Goal: Task Accomplishment & Management: Complete application form

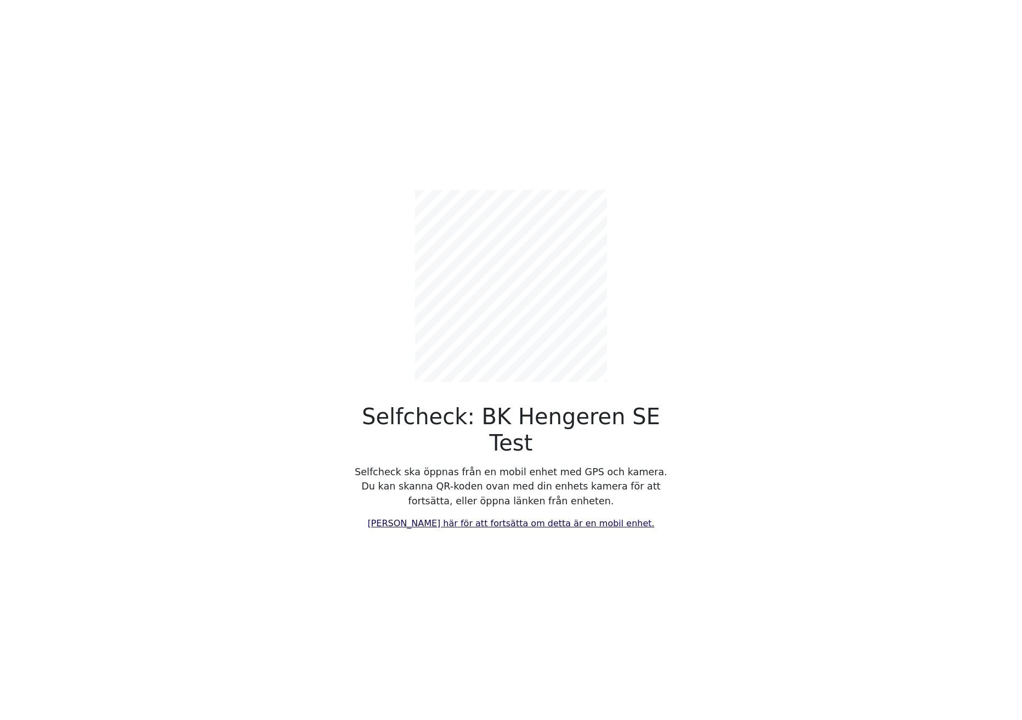
click at [529, 533] on div "Selfcheck: BK Hengeren SE Test Selfcheck ska öppnas från en mobil enhet med GPS…" at bounding box center [511, 360] width 724 height 720
click at [517, 518] on link "[PERSON_NAME] här för att fortsätta om detta är en mobil enhet." at bounding box center [511, 523] width 287 height 10
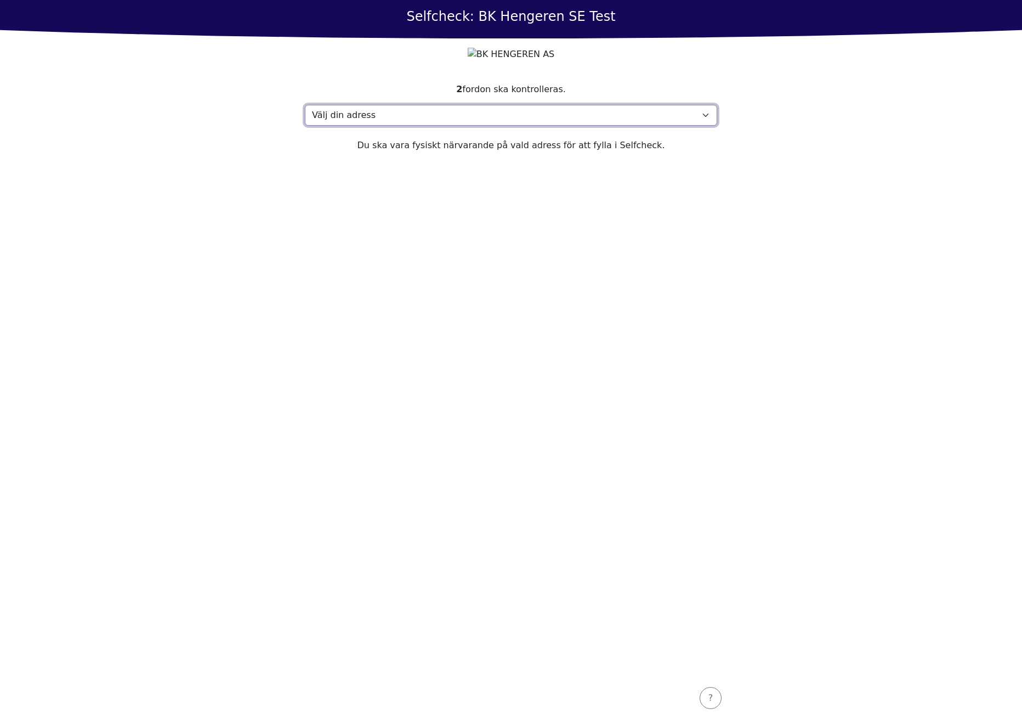
click at [428, 126] on select "Välj din adress Address, 1000 Town Min adress saknas" at bounding box center [511, 115] width 413 height 21
select select "4789"
click at [305, 126] on select "Välj din adress Address, 1000 Town Min adress saknas" at bounding box center [511, 115] width 413 height 21
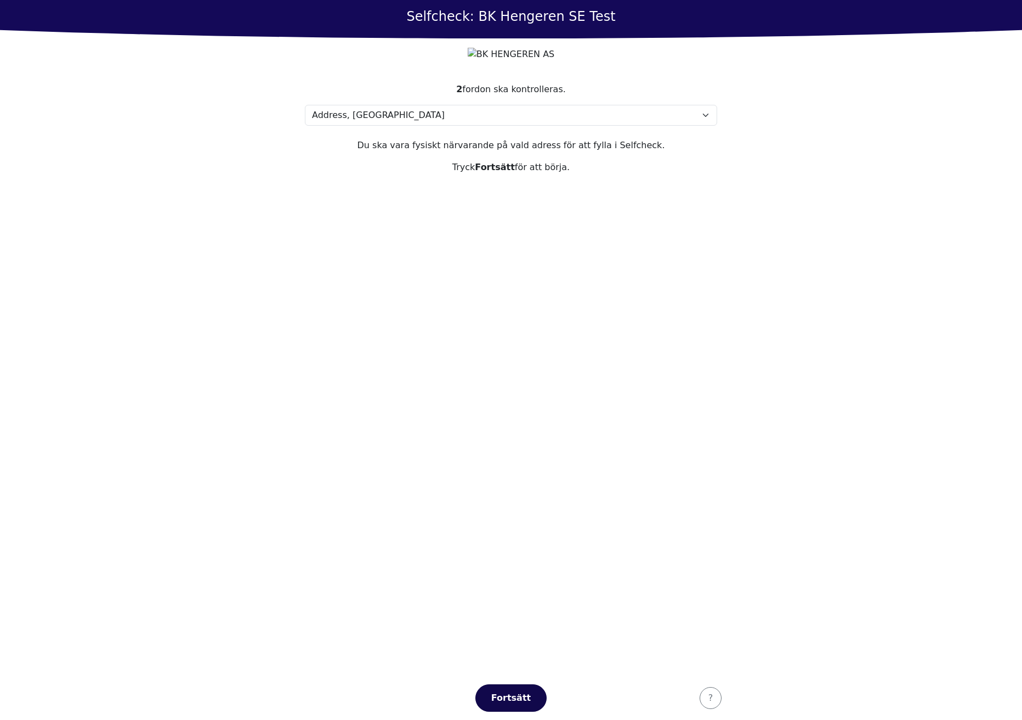
click at [530, 695] on div "Fortsätt" at bounding box center [511, 697] width 48 height 13
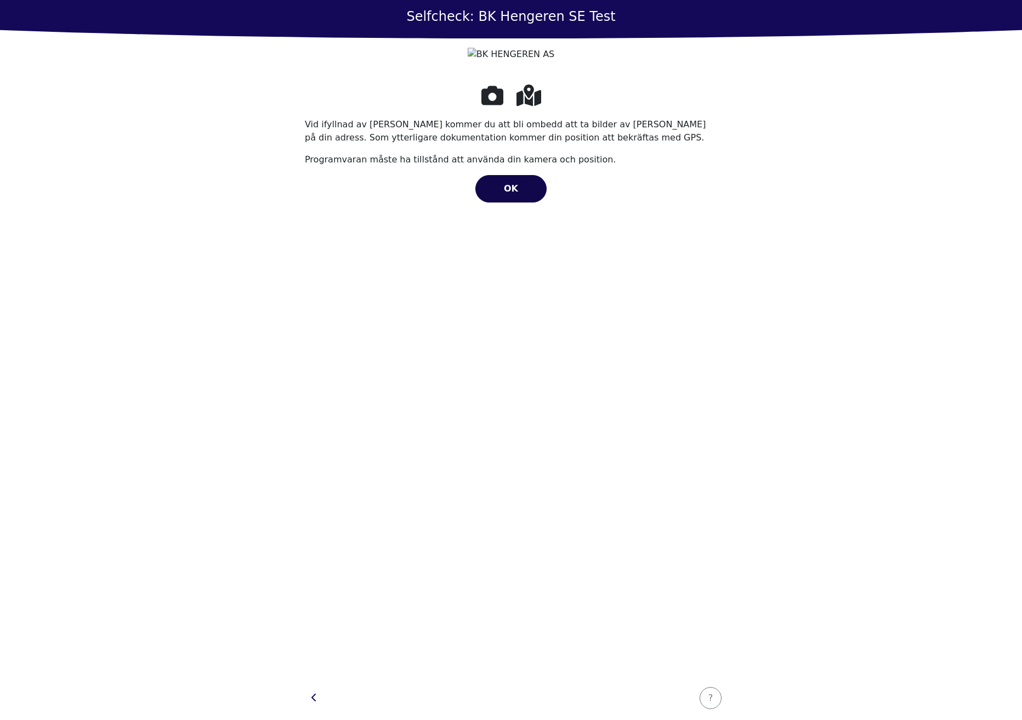
click at [513, 194] on span "OK" at bounding box center [511, 188] width 14 height 10
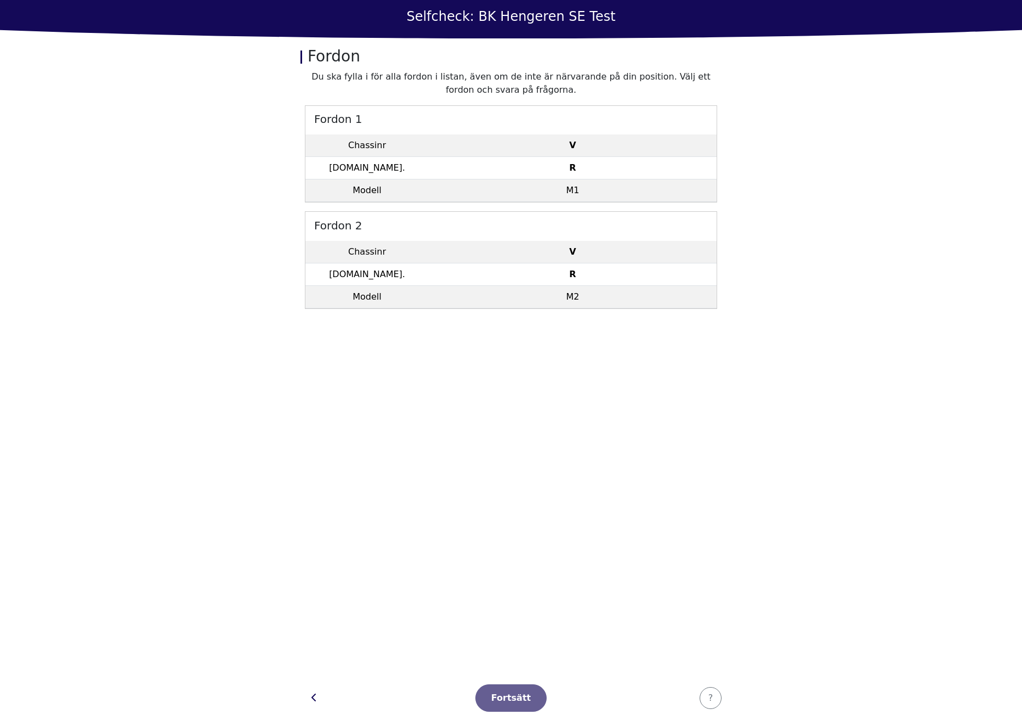
click at [598, 121] on h5 "Fordon 1" at bounding box center [511, 118] width 411 height 25
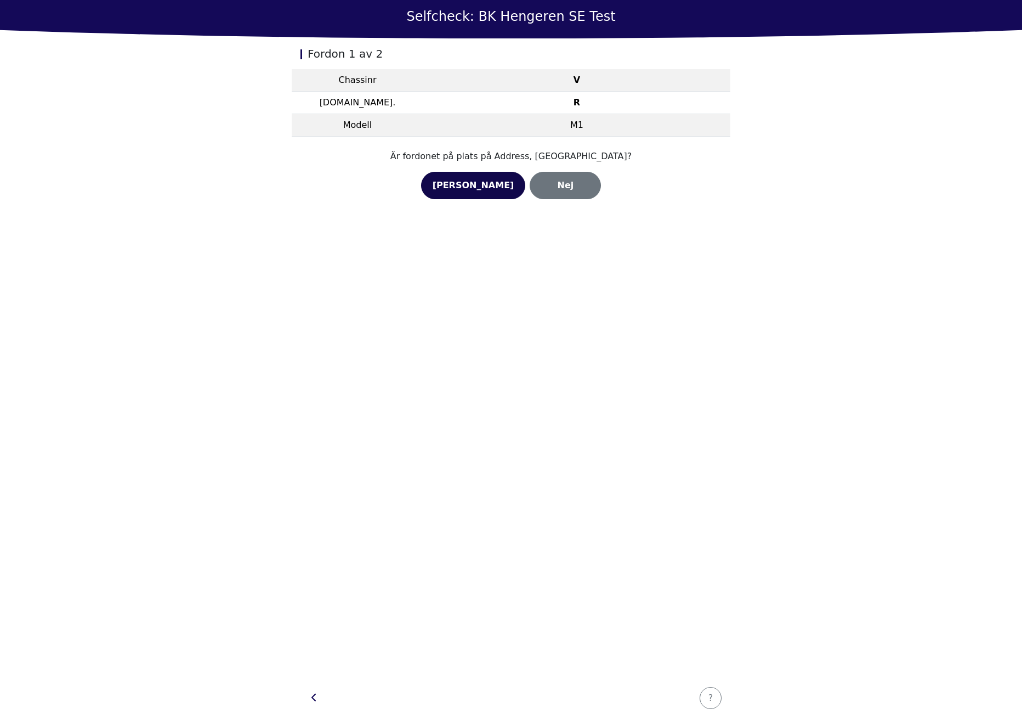
click at [497, 189] on div "[PERSON_NAME]" at bounding box center [474, 185] width 82 height 13
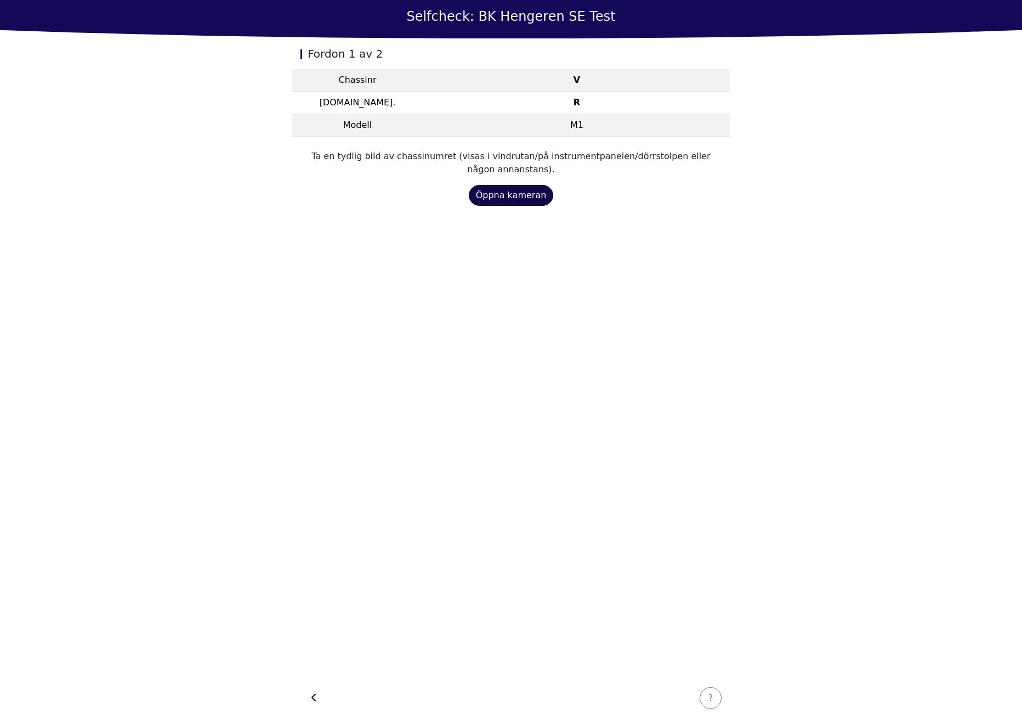
click at [495, 197] on div "Öppna kameran" at bounding box center [511, 195] width 71 height 13
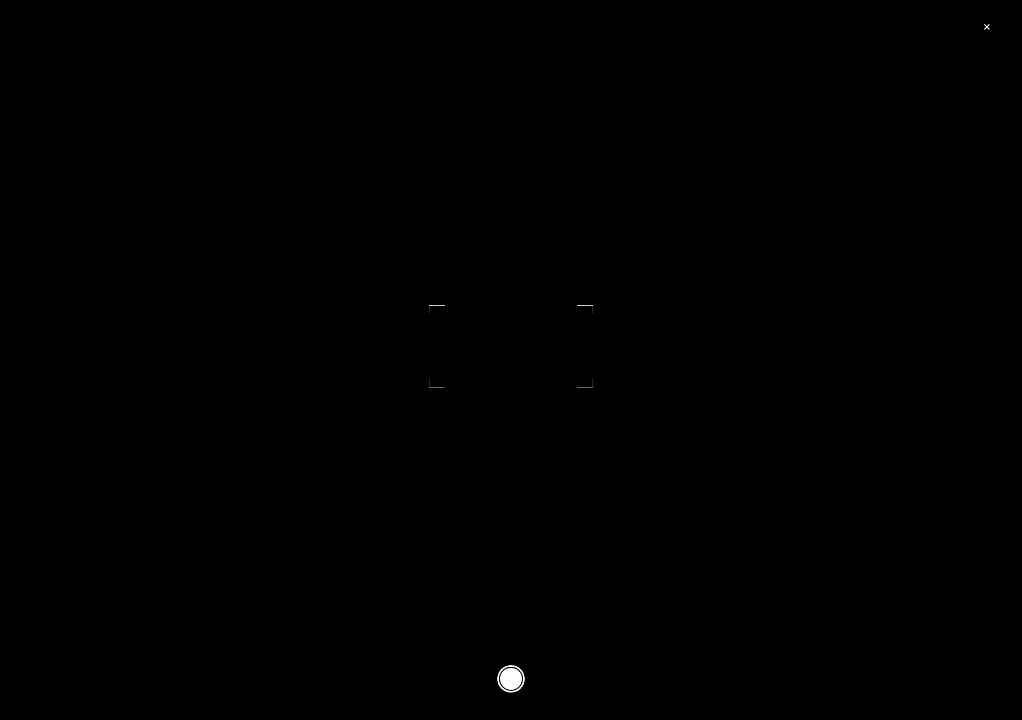
click at [507, 677] on button at bounding box center [511, 678] width 27 height 27
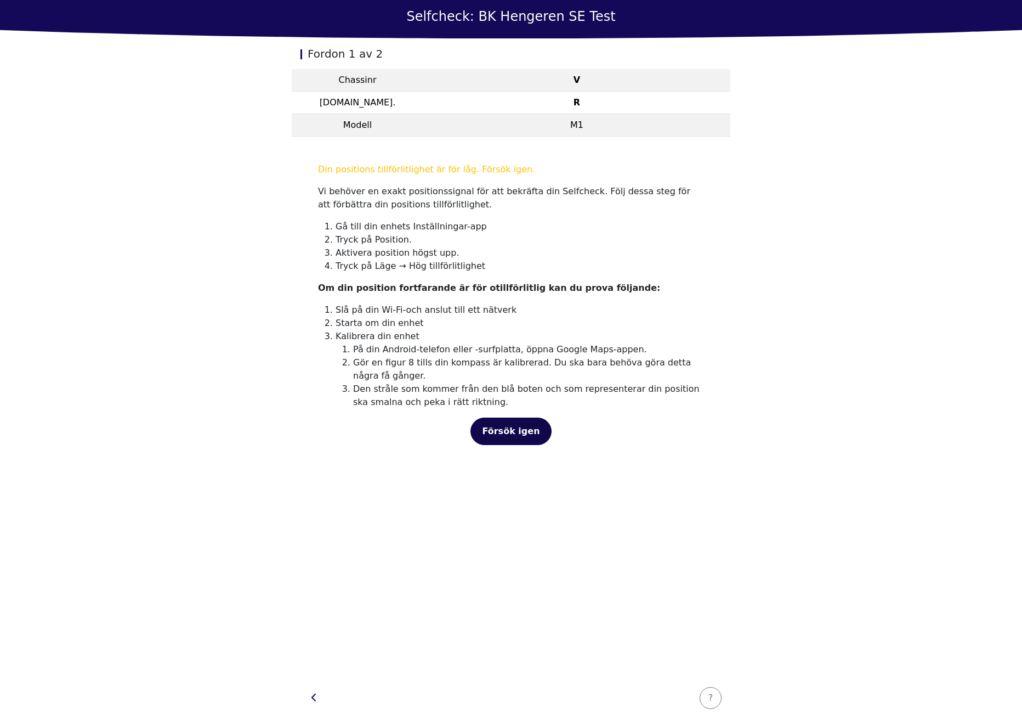
click at [527, 436] on span "Försök igen" at bounding box center [511, 431] width 58 height 10
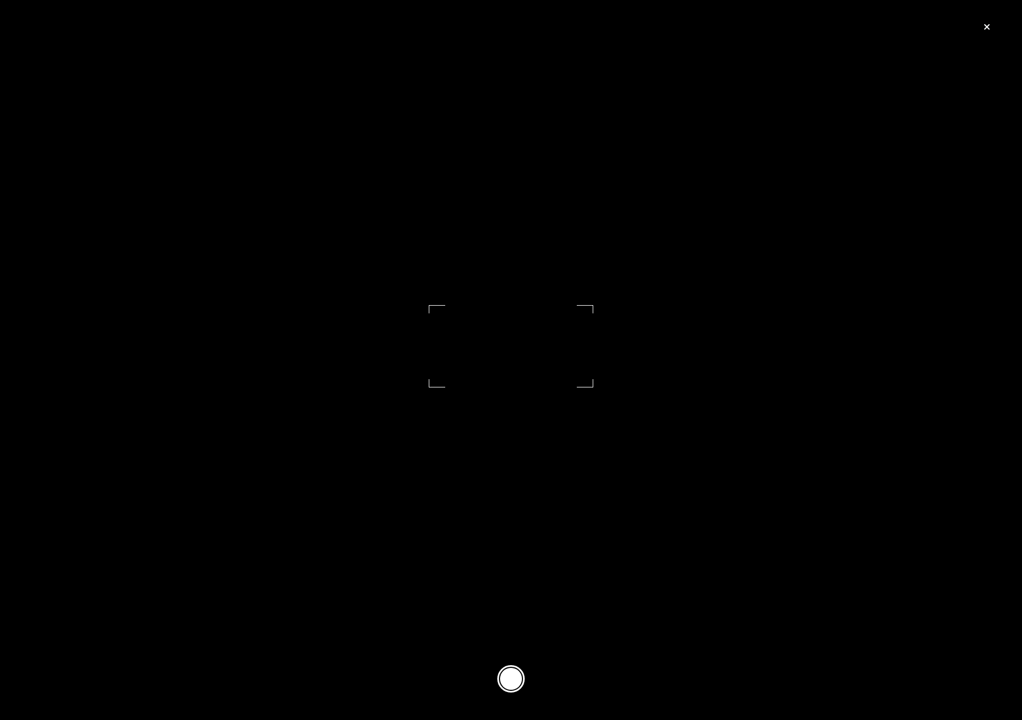
click at [512, 676] on button at bounding box center [511, 678] width 27 height 27
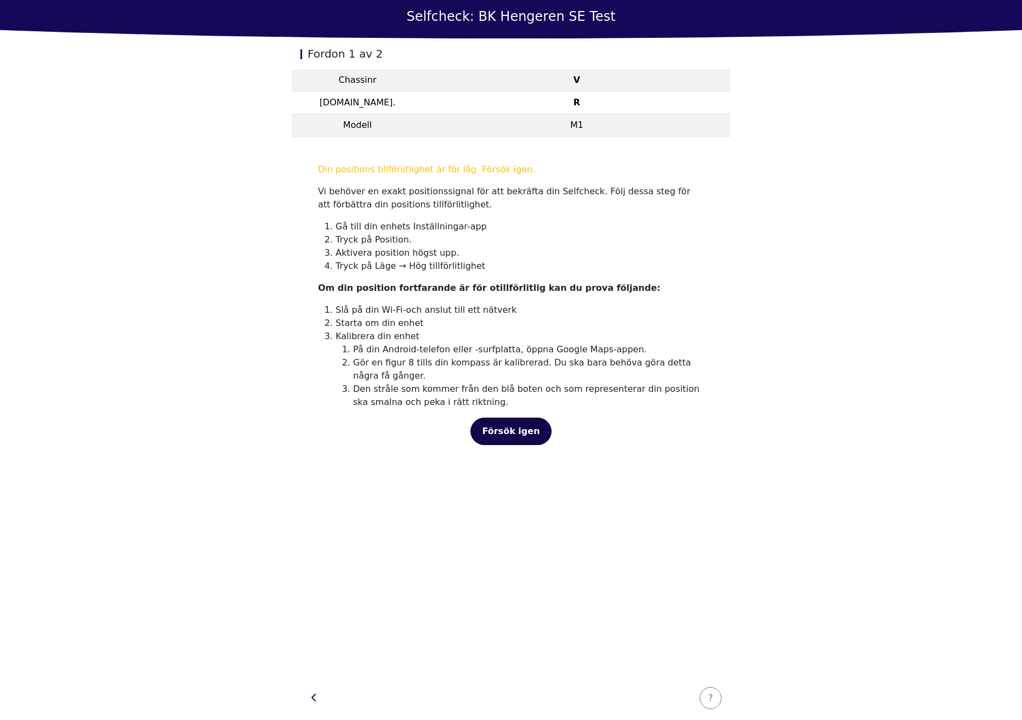
click at [516, 434] on span "Försök igen" at bounding box center [511, 431] width 58 height 10
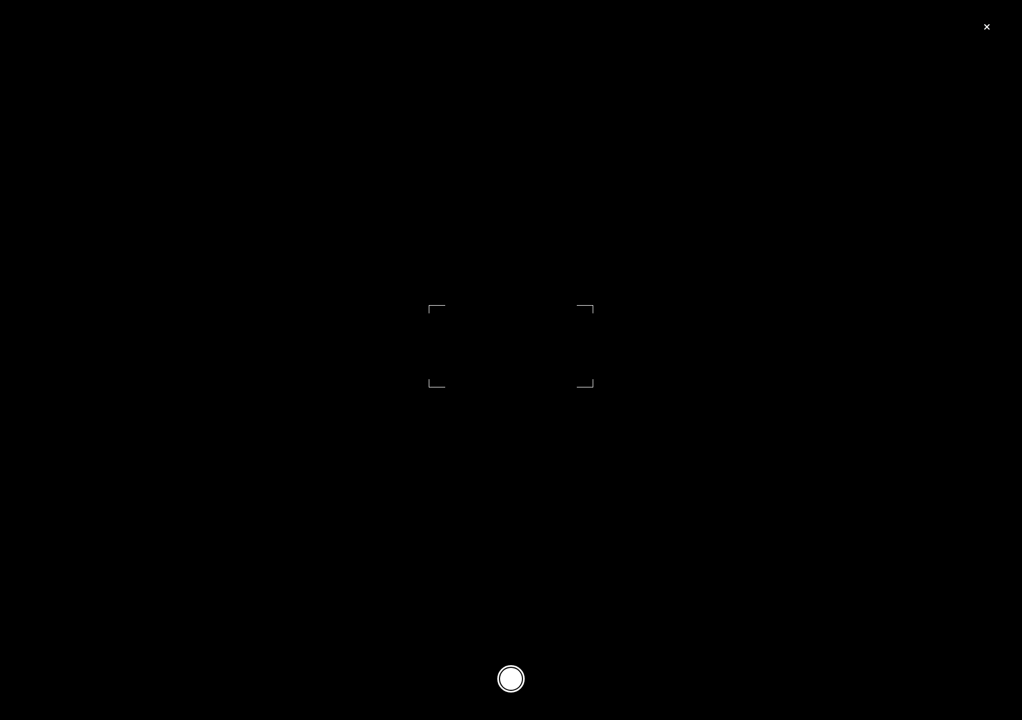
click at [500, 676] on button at bounding box center [511, 678] width 27 height 27
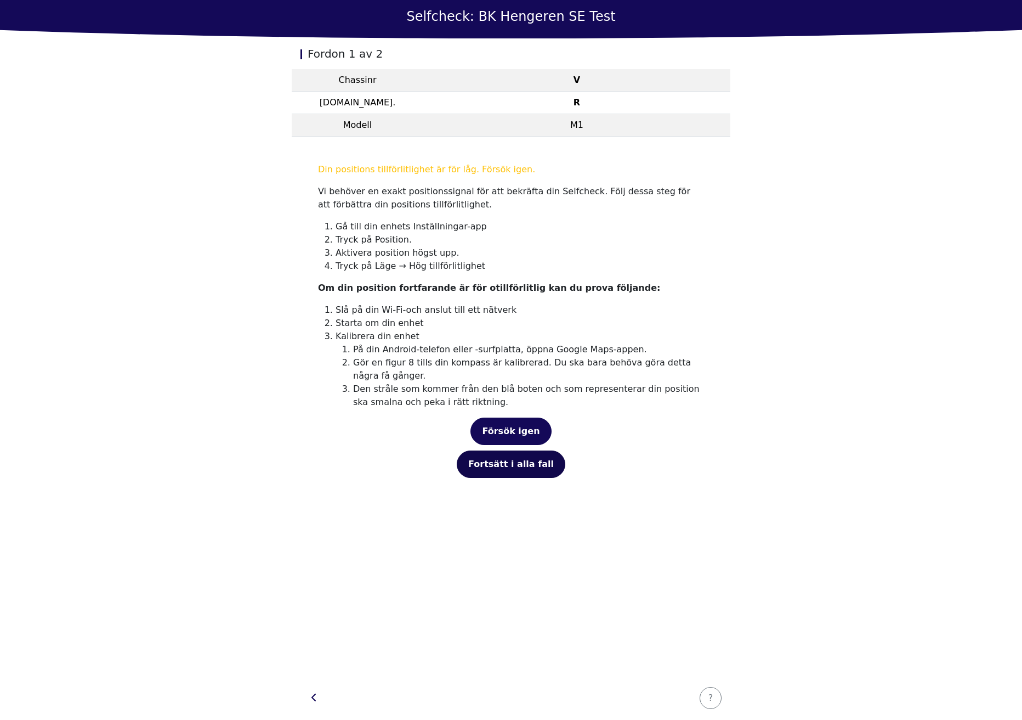
click at [526, 469] on div "Fortsätt i alla fall" at bounding box center [511, 463] width 86 height 13
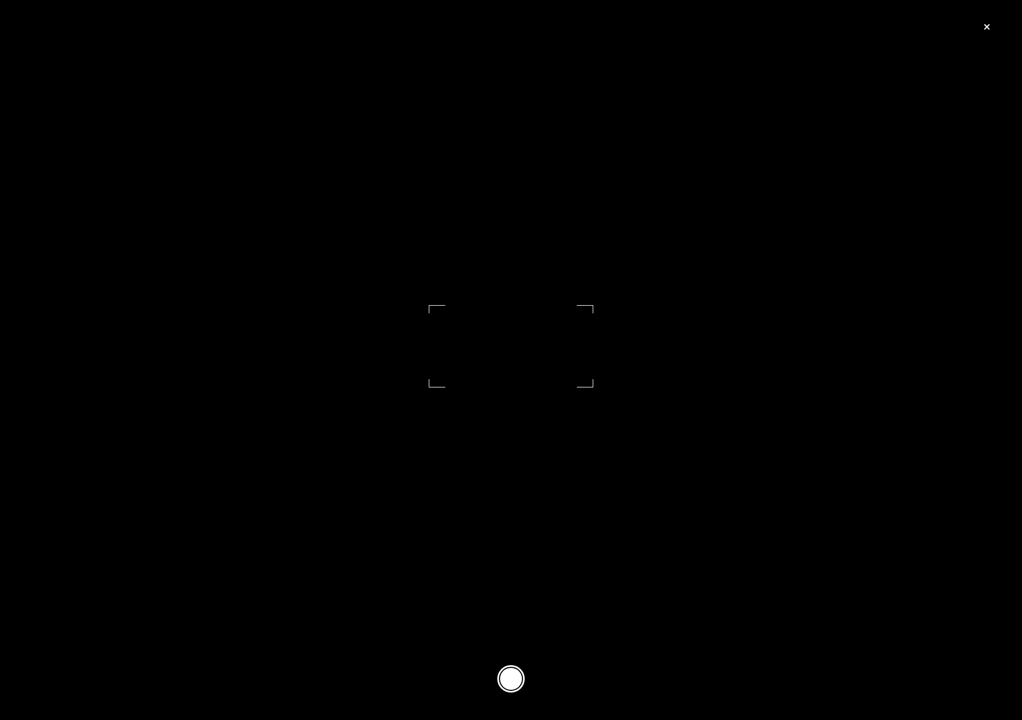
click at [508, 674] on button at bounding box center [511, 678] width 27 height 27
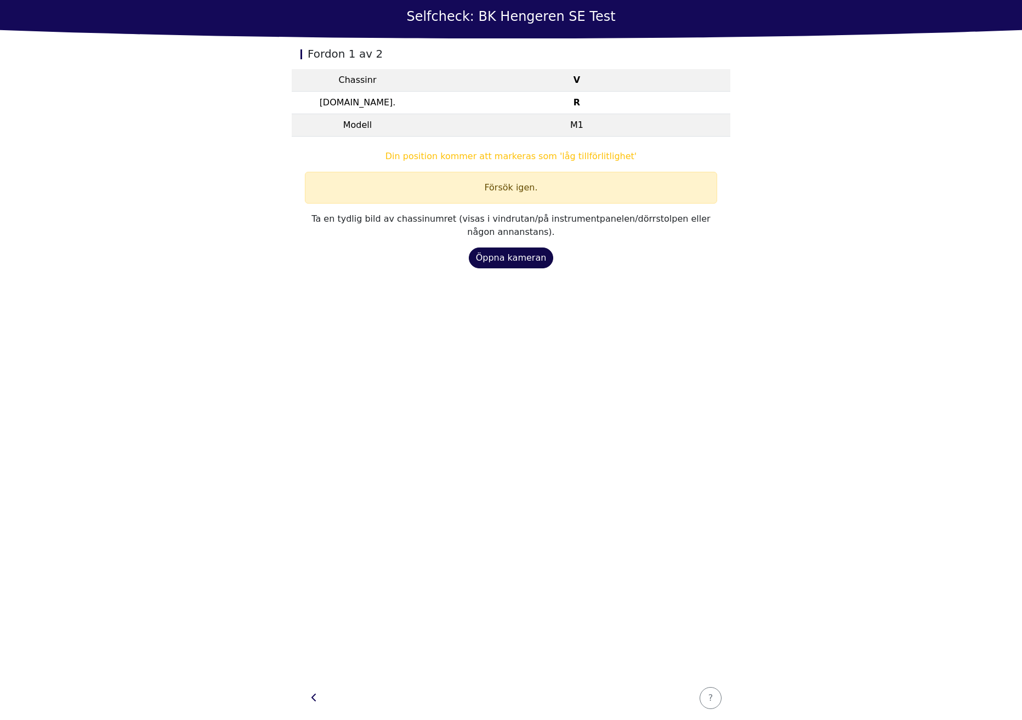
click at [504, 256] on div "Öppna kameran" at bounding box center [511, 257] width 71 height 13
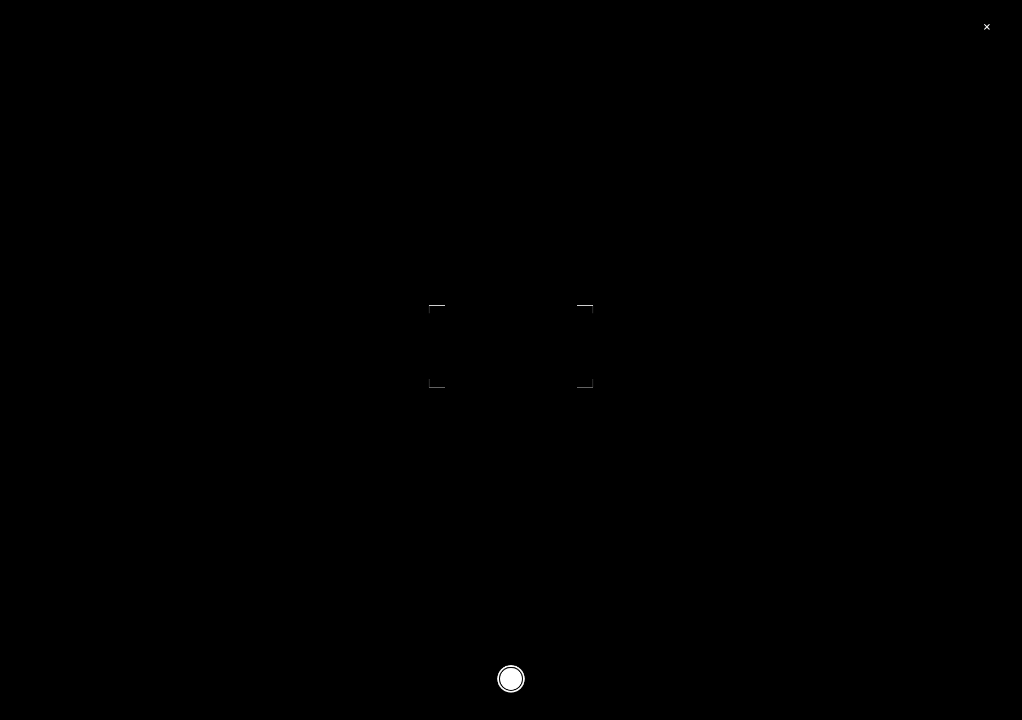
click at [510, 680] on button at bounding box center [511, 678] width 27 height 27
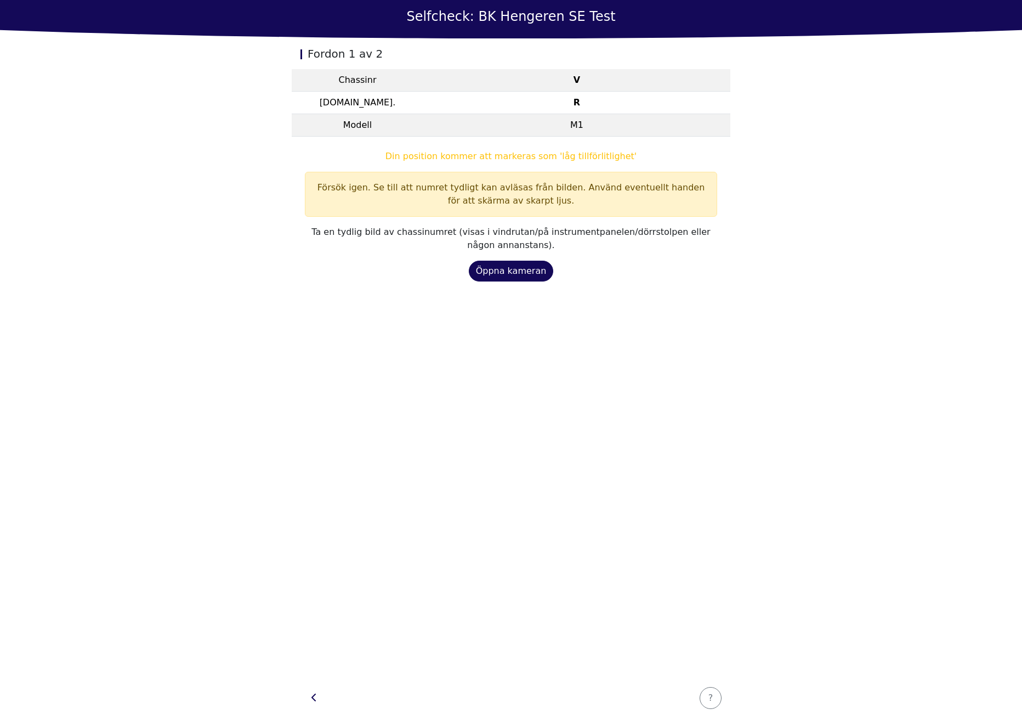
click at [529, 280] on section "Din position kommer att markeras som 'låg tillförlitlighet' Försök igen. Se til…" at bounding box center [511, 216] width 439 height 158
click at [528, 279] on button "Öppna kameran" at bounding box center [511, 271] width 85 height 21
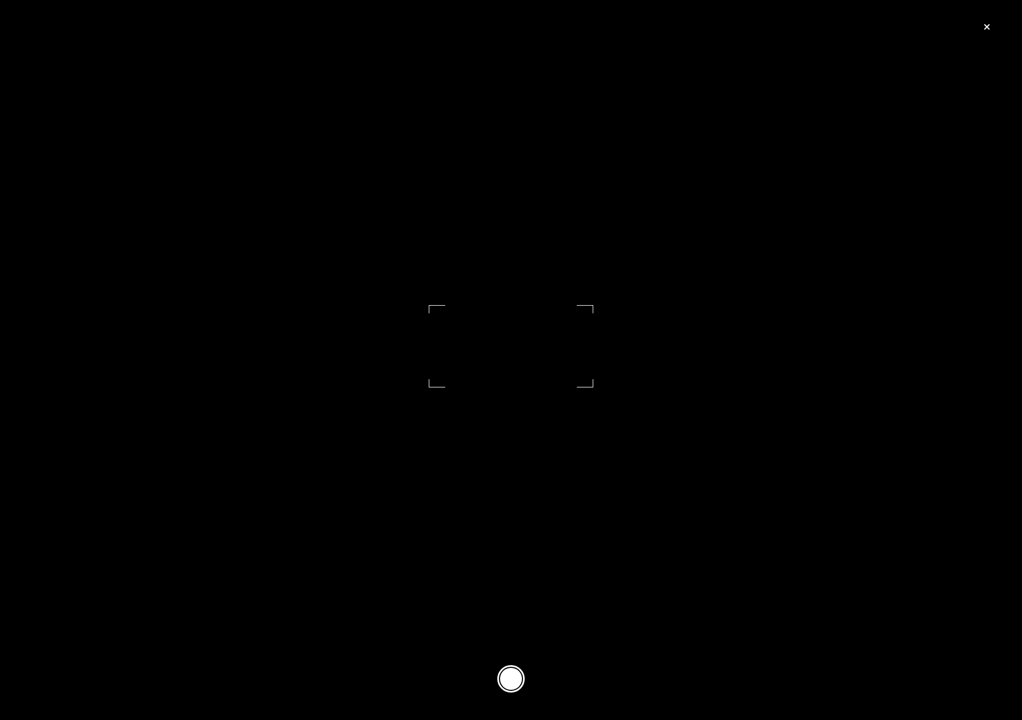
click at [519, 676] on button at bounding box center [511, 678] width 27 height 27
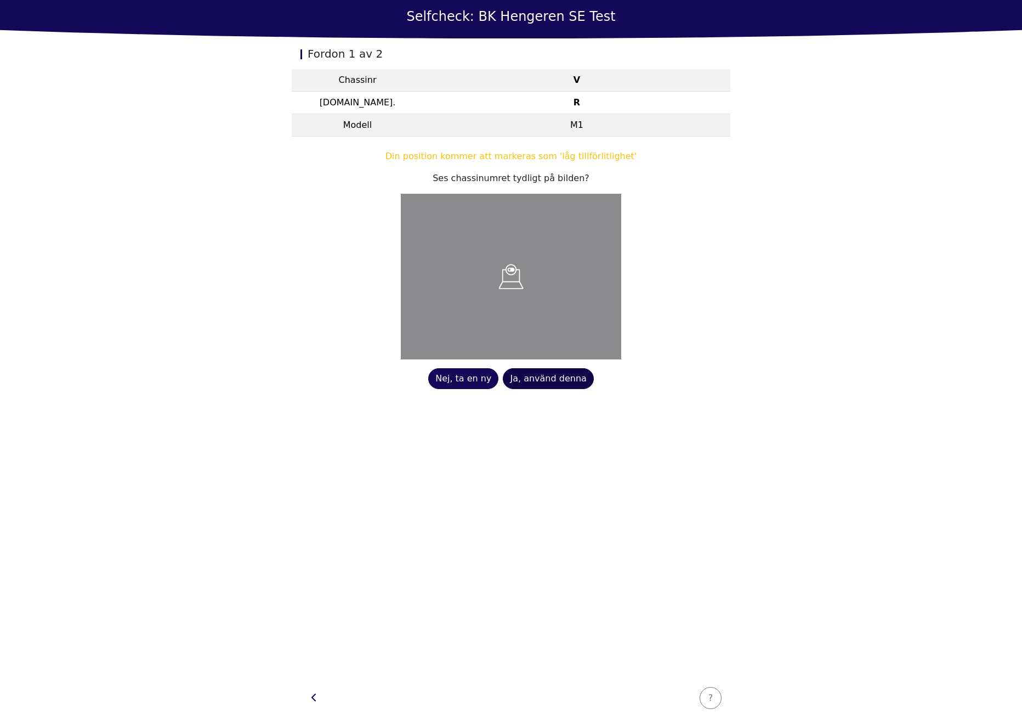
click at [536, 378] on div "Ja, använd denna" at bounding box center [548, 378] width 76 height 13
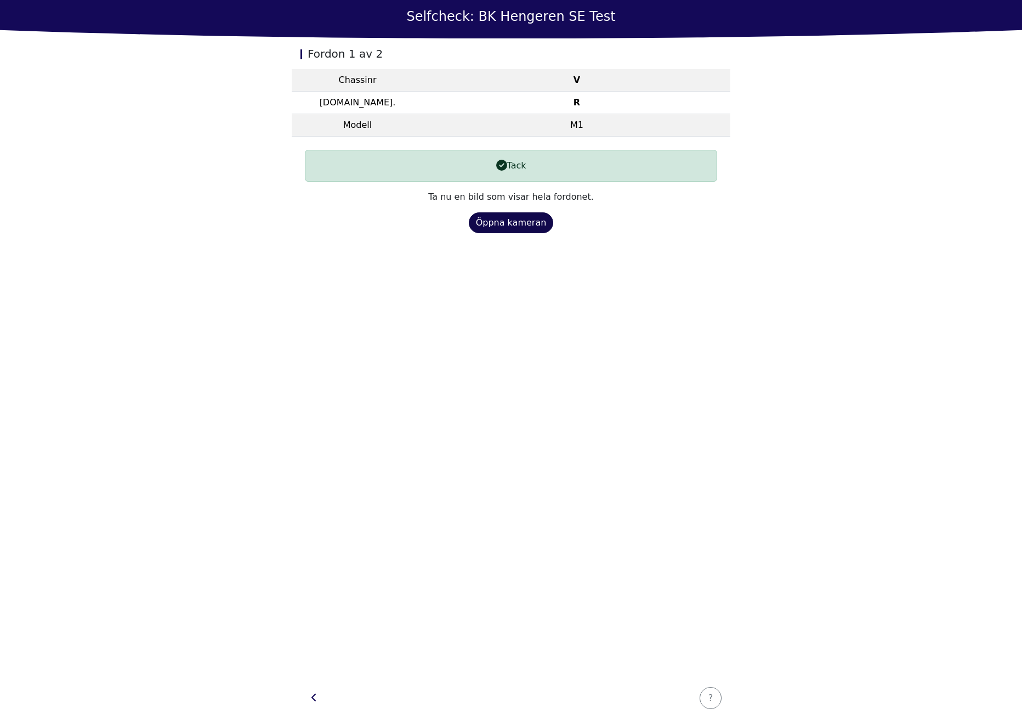
click at [520, 220] on div "Öppna kameran" at bounding box center [511, 222] width 71 height 13
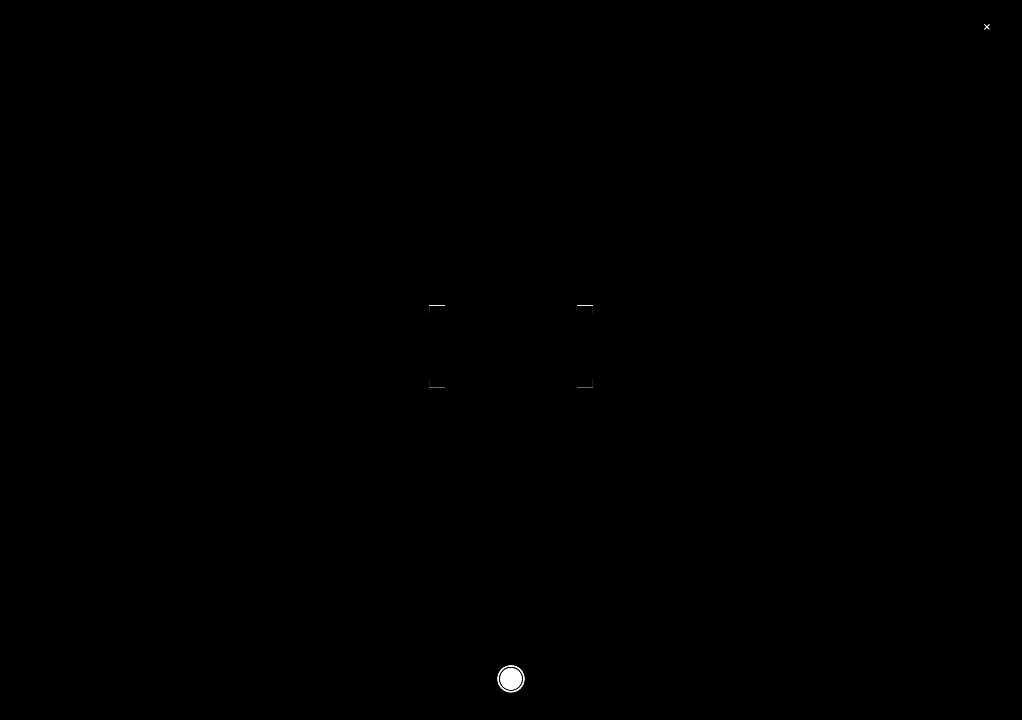
drag, startPoint x: 511, startPoint y: 670, endPoint x: 540, endPoint y: 523, distance: 150.4
click at [511, 670] on button at bounding box center [511, 678] width 27 height 27
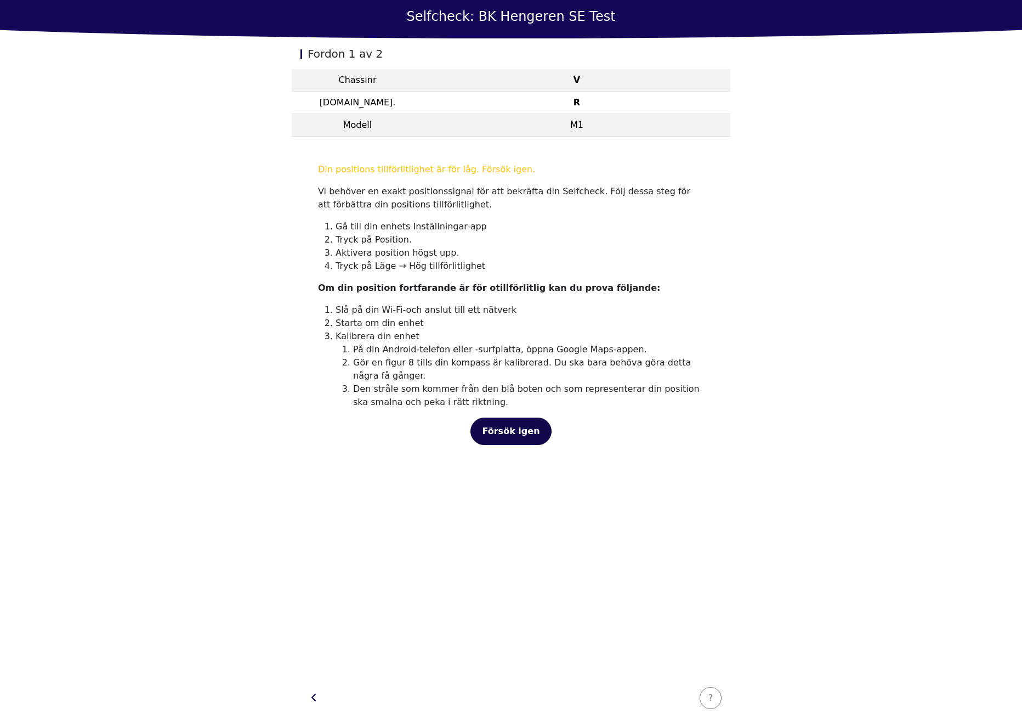
click at [498, 430] on span "Försök igen" at bounding box center [511, 431] width 58 height 10
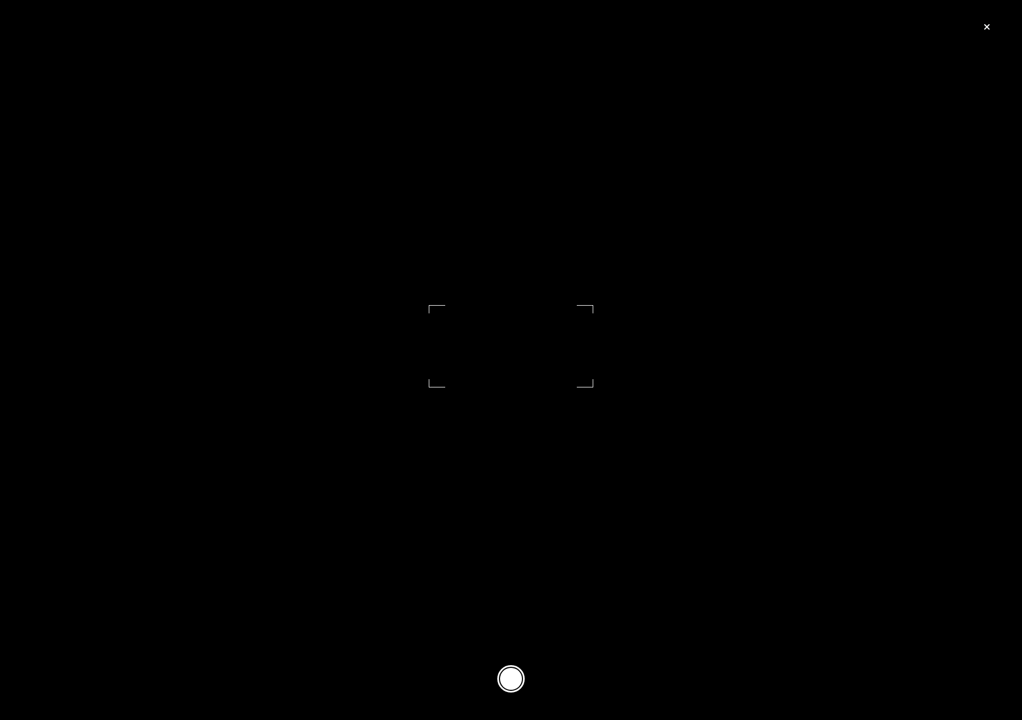
drag, startPoint x: 507, startPoint y: 671, endPoint x: 516, endPoint y: 647, distance: 26.4
click at [507, 673] on button at bounding box center [511, 678] width 27 height 27
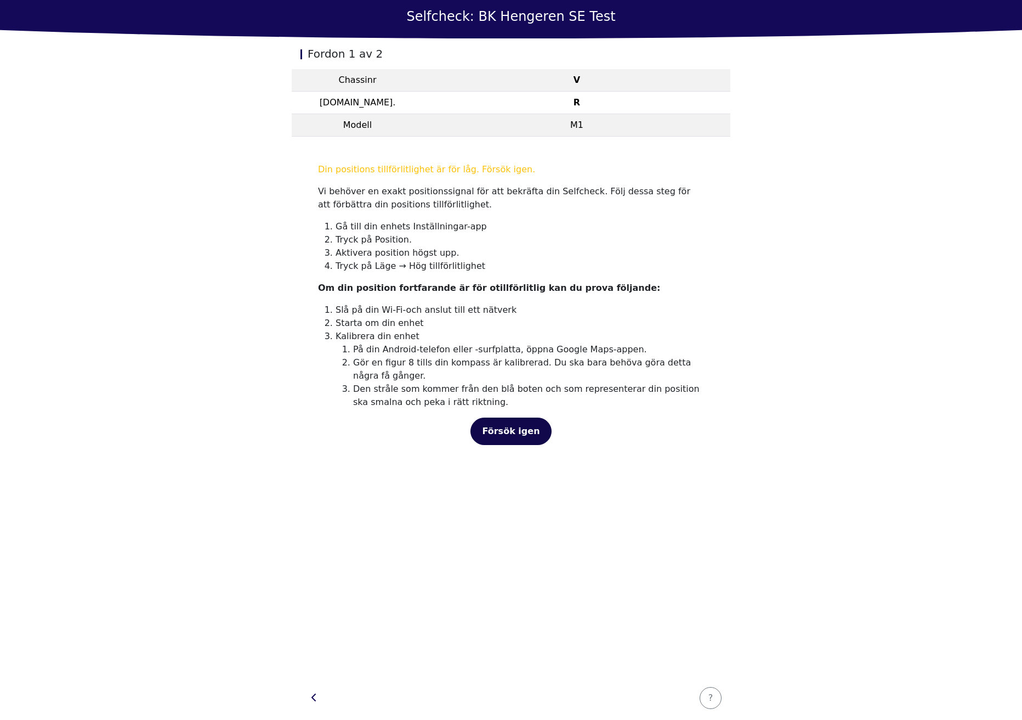
click at [516, 438] on button "Försök igen" at bounding box center [511, 430] width 81 height 27
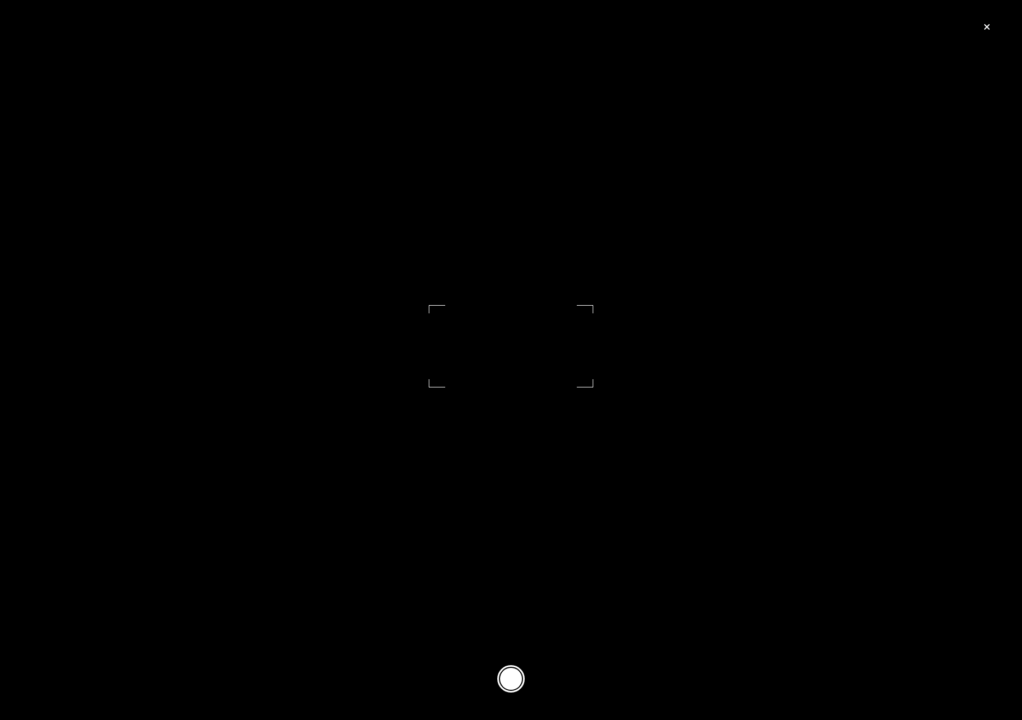
drag, startPoint x: 516, startPoint y: 677, endPoint x: 550, endPoint y: 476, distance: 204.7
click at [516, 677] on button at bounding box center [511, 678] width 27 height 27
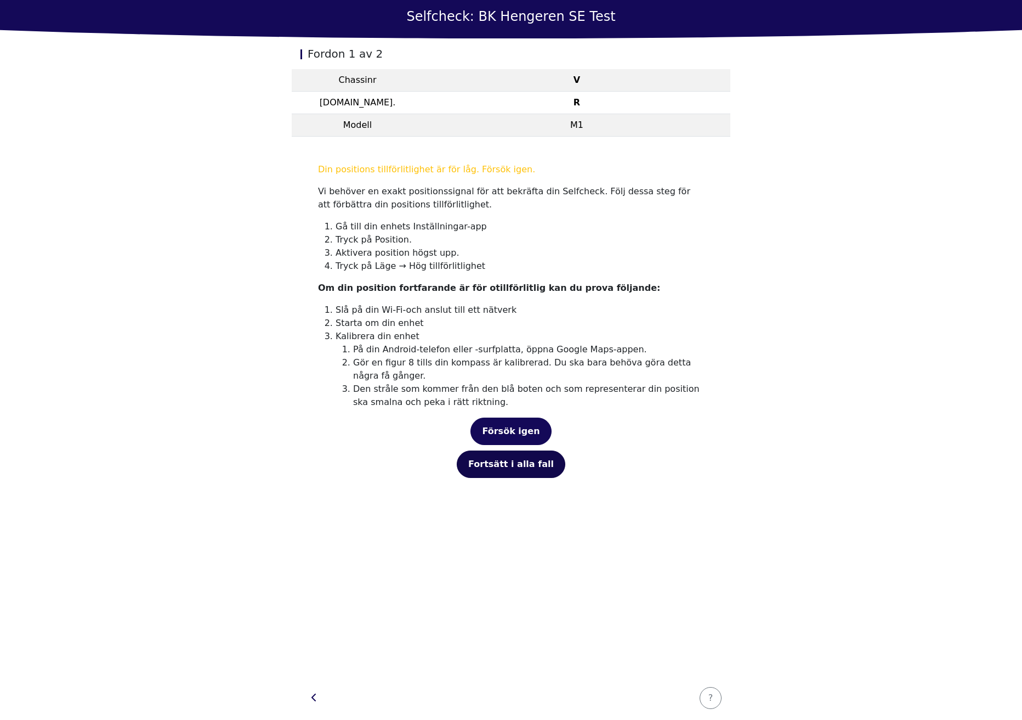
click at [521, 467] on div "Fortsätt i alla fall" at bounding box center [511, 463] width 86 height 13
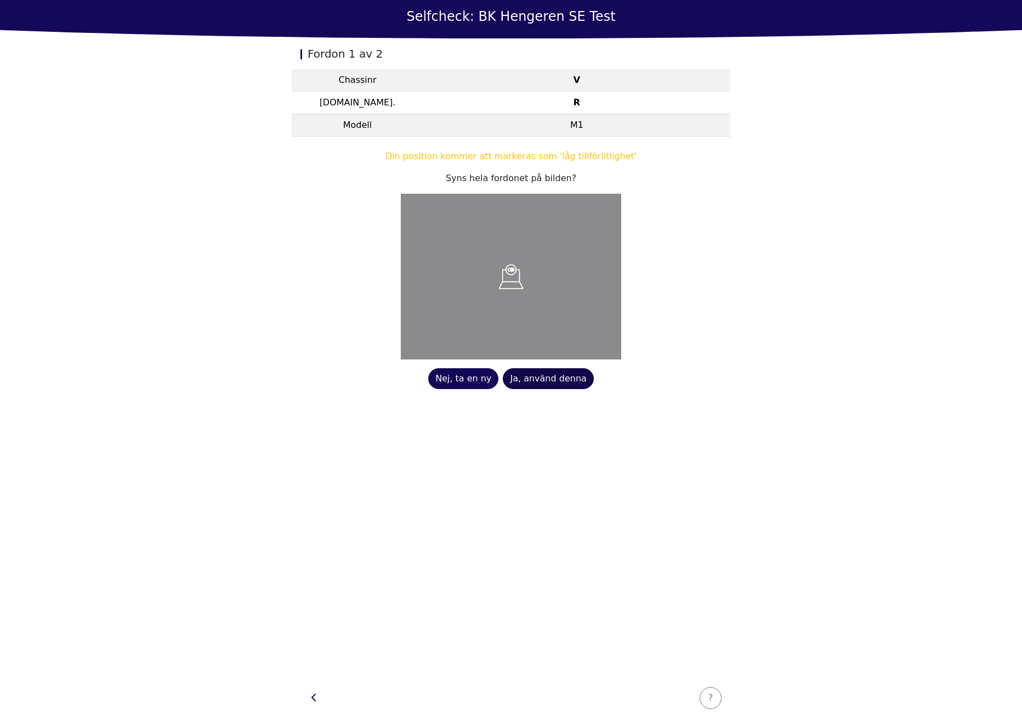
click at [539, 370] on button "Ja, använd denna" at bounding box center [548, 378] width 91 height 21
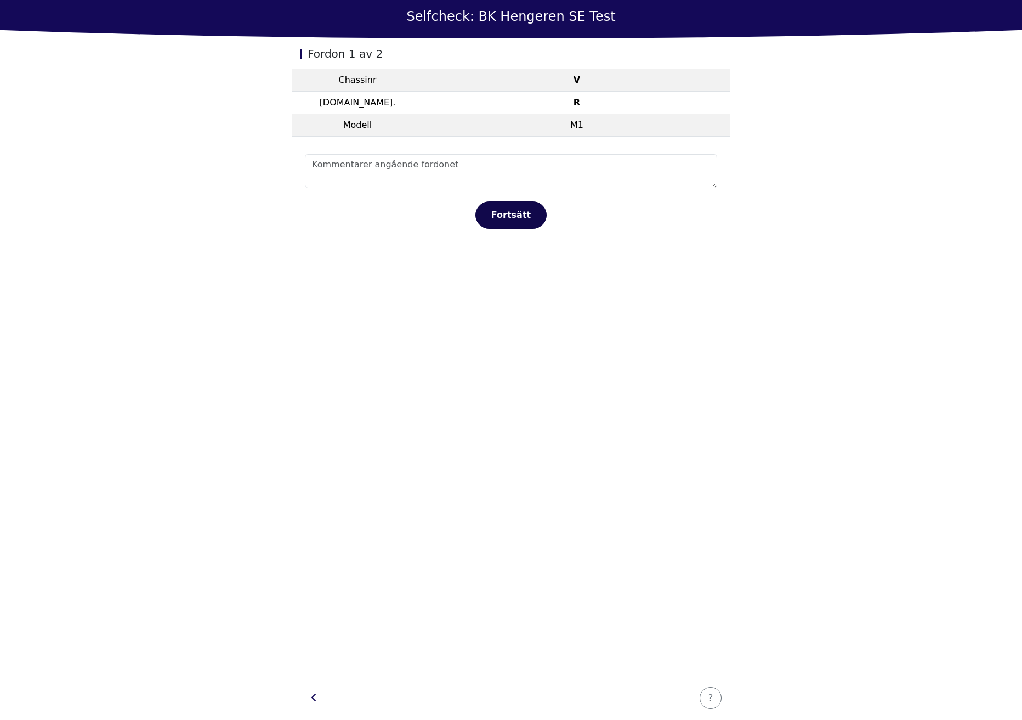
click at [530, 202] on button "Fortsätt" at bounding box center [511, 214] width 71 height 27
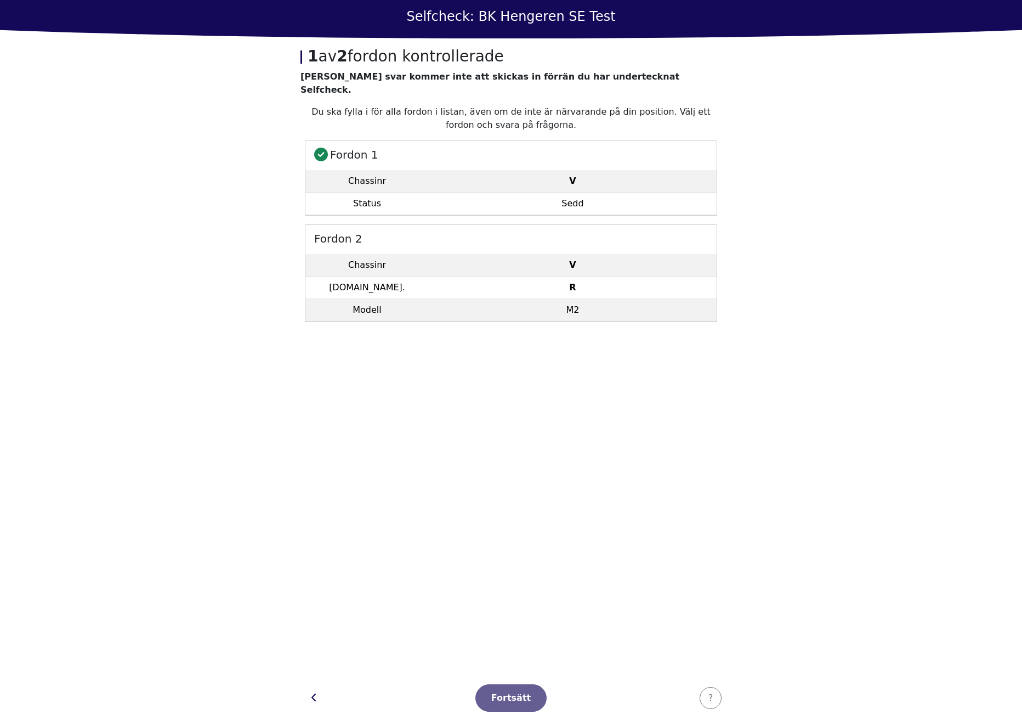
click at [490, 299] on td "M2" at bounding box center [573, 310] width 288 height 22
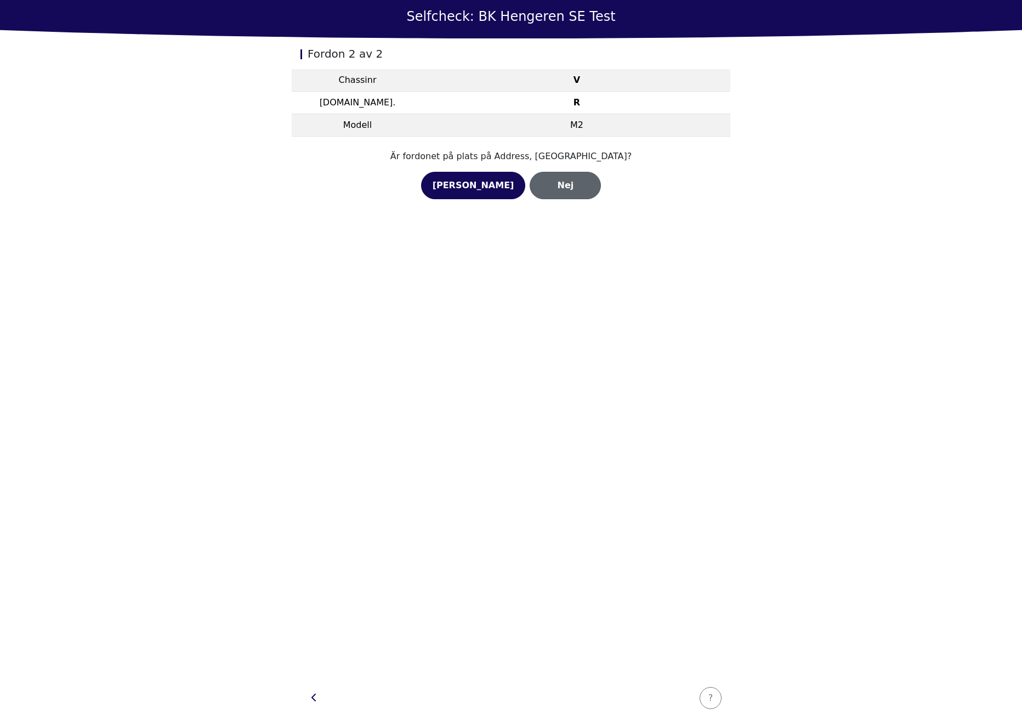
click at [541, 184] on div "Nej" at bounding box center [565, 185] width 48 height 13
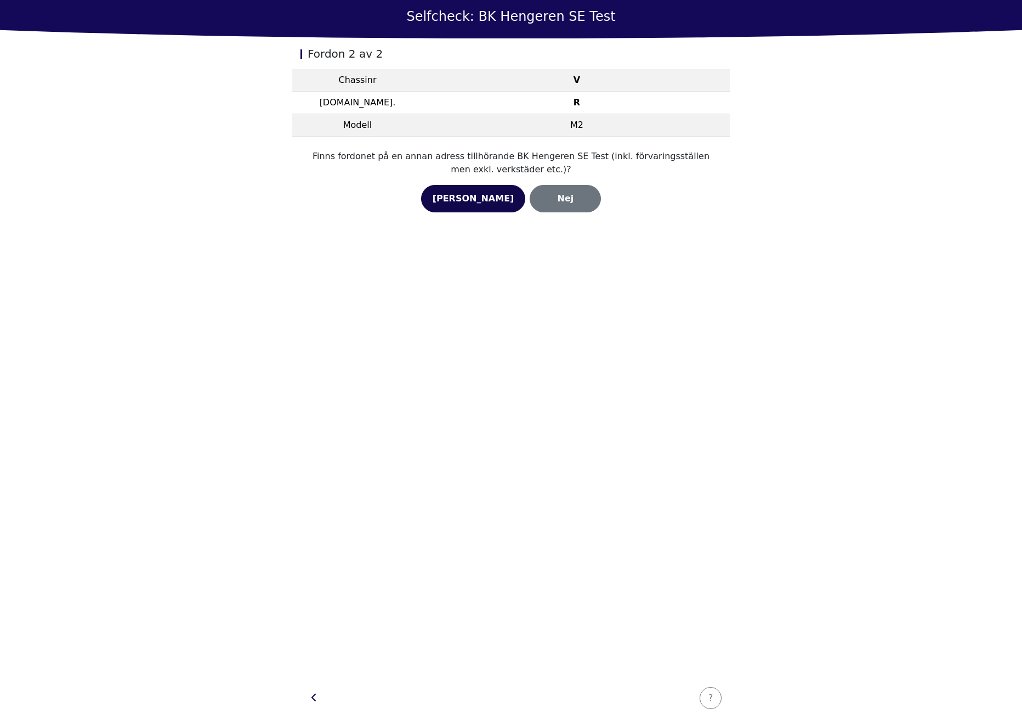
click at [492, 206] on button "[PERSON_NAME]" at bounding box center [473, 198] width 105 height 27
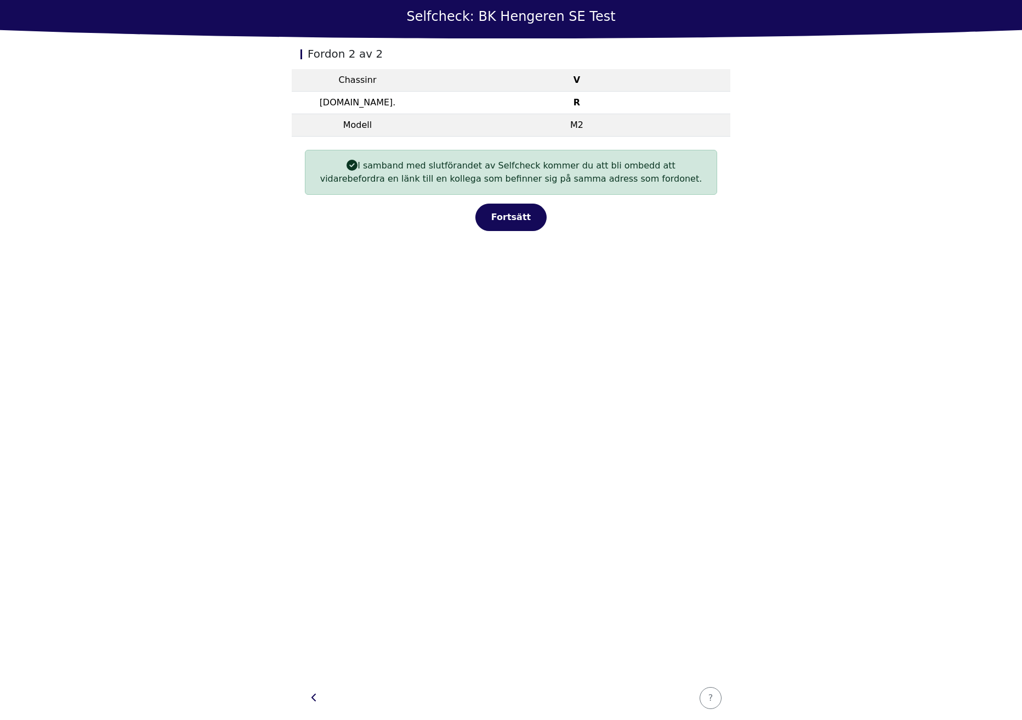
click at [524, 231] on section "I samband med slutförandet av Selfcheck kommer du att bli ombedd att vidarebefo…" at bounding box center [511, 191] width 439 height 108
click at [516, 221] on div "Fortsätt" at bounding box center [511, 217] width 48 height 13
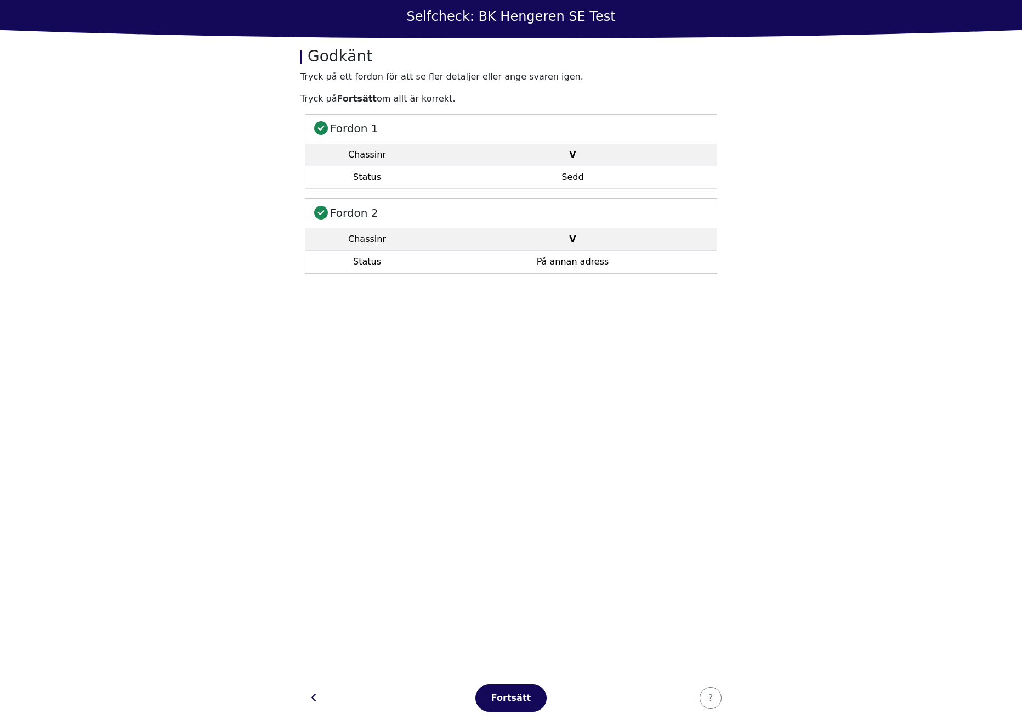
click at [583, 223] on h5 "Fordon 2" at bounding box center [511, 211] width 411 height 25
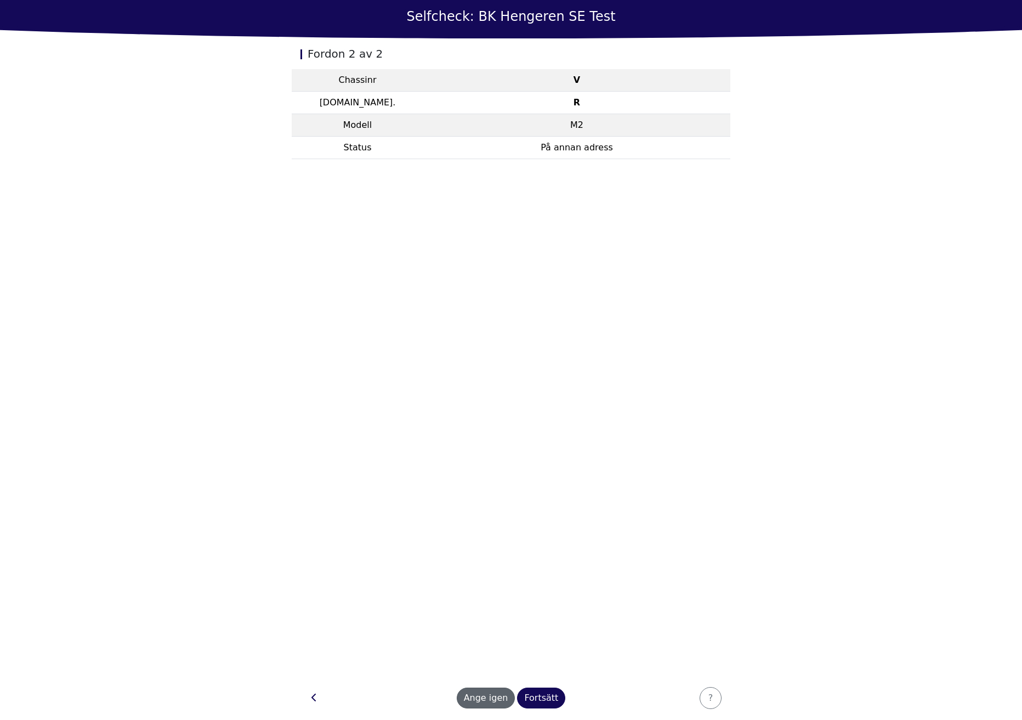
click at [488, 699] on div "Ange igen" at bounding box center [486, 697] width 44 height 13
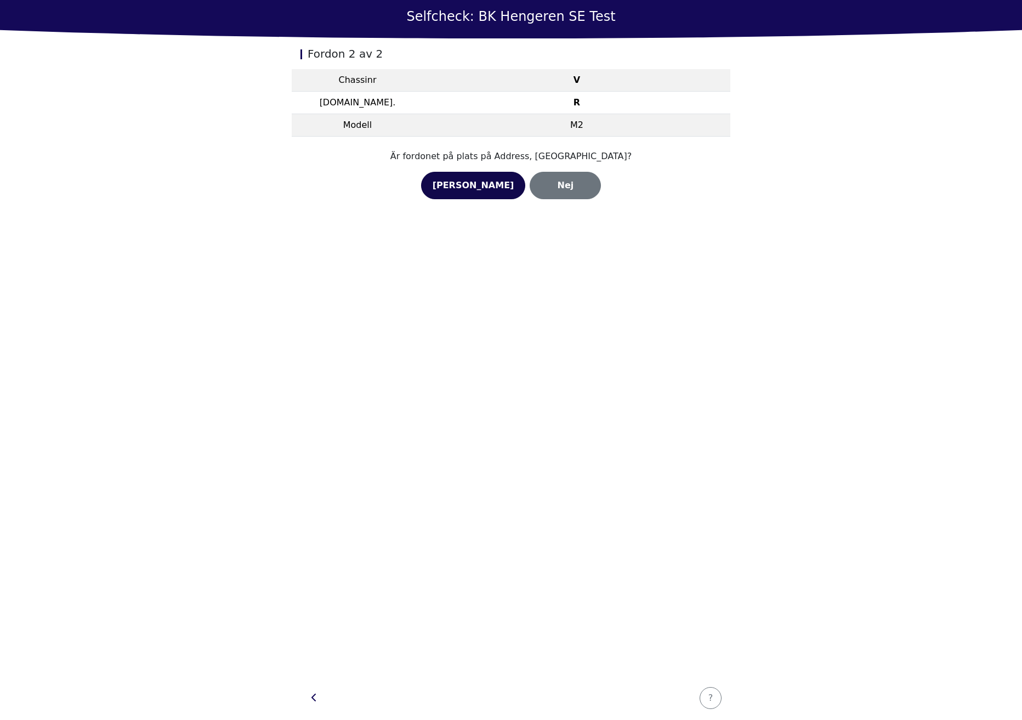
click at [491, 184] on div "[PERSON_NAME]" at bounding box center [474, 185] width 82 height 13
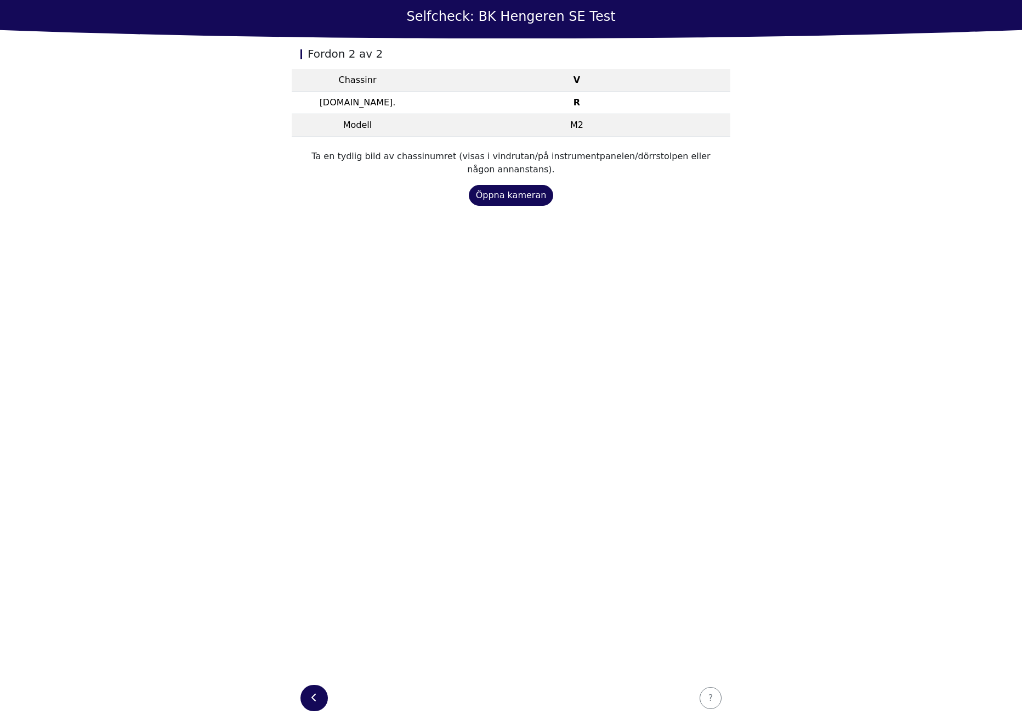
click at [321, 695] on button "button" at bounding box center [314, 698] width 27 height 26
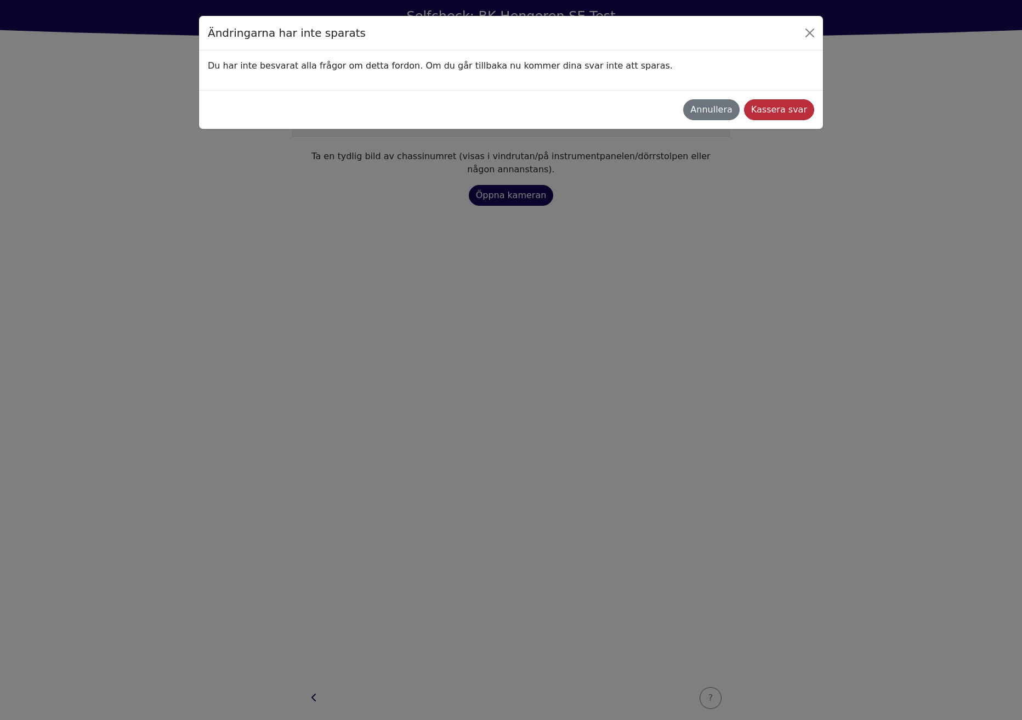
click at [783, 103] on div "Kassera svar" at bounding box center [780, 109] width 56 height 13
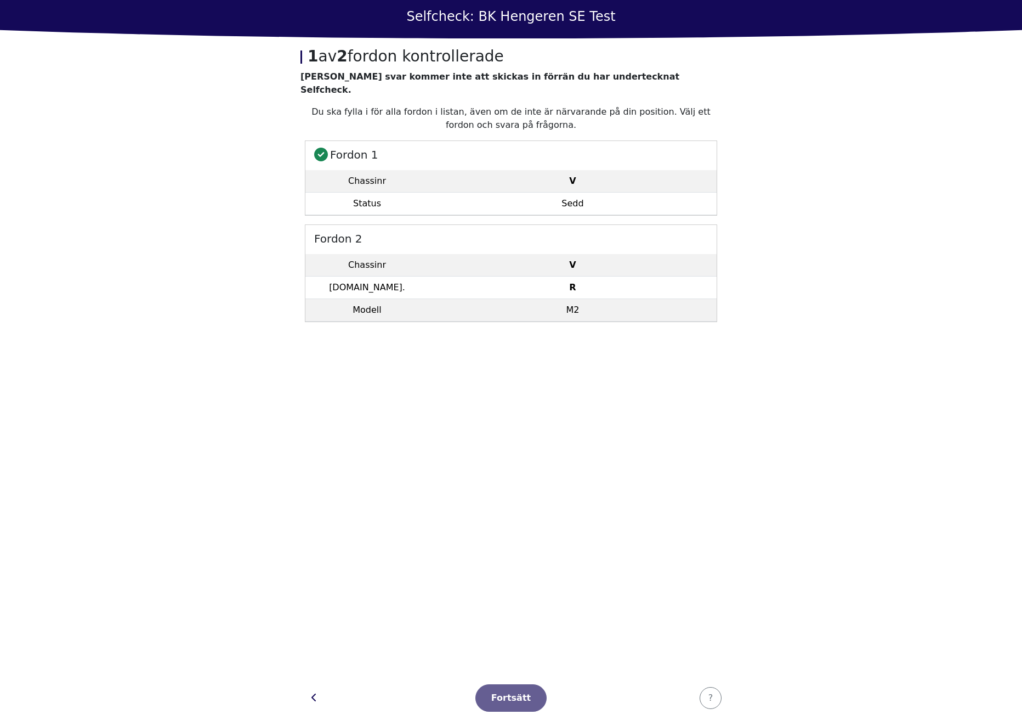
click at [527, 276] on td "R" at bounding box center [573, 287] width 288 height 22
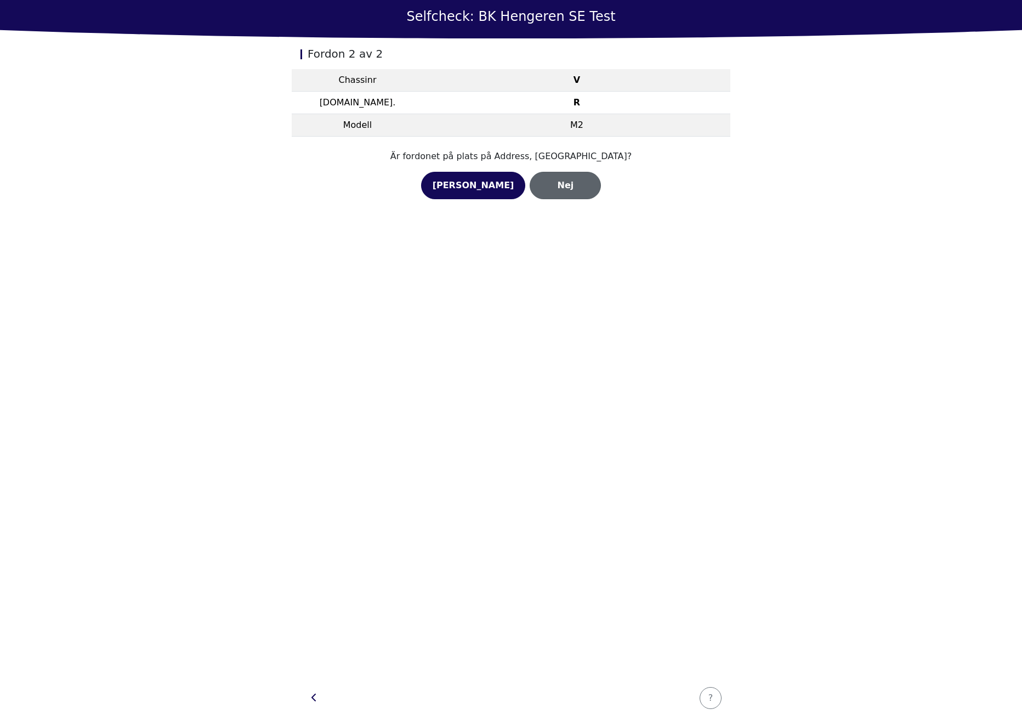
click at [544, 182] on div "Nej" at bounding box center [565, 185] width 48 height 13
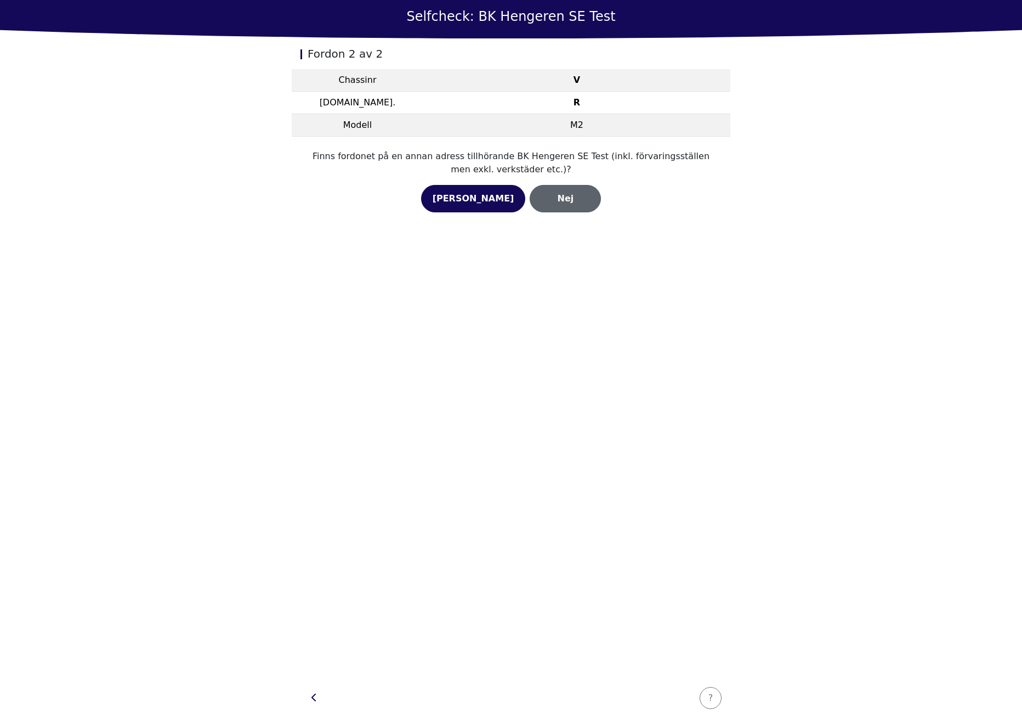
click at [541, 200] on div "Nej" at bounding box center [565, 198] width 48 height 13
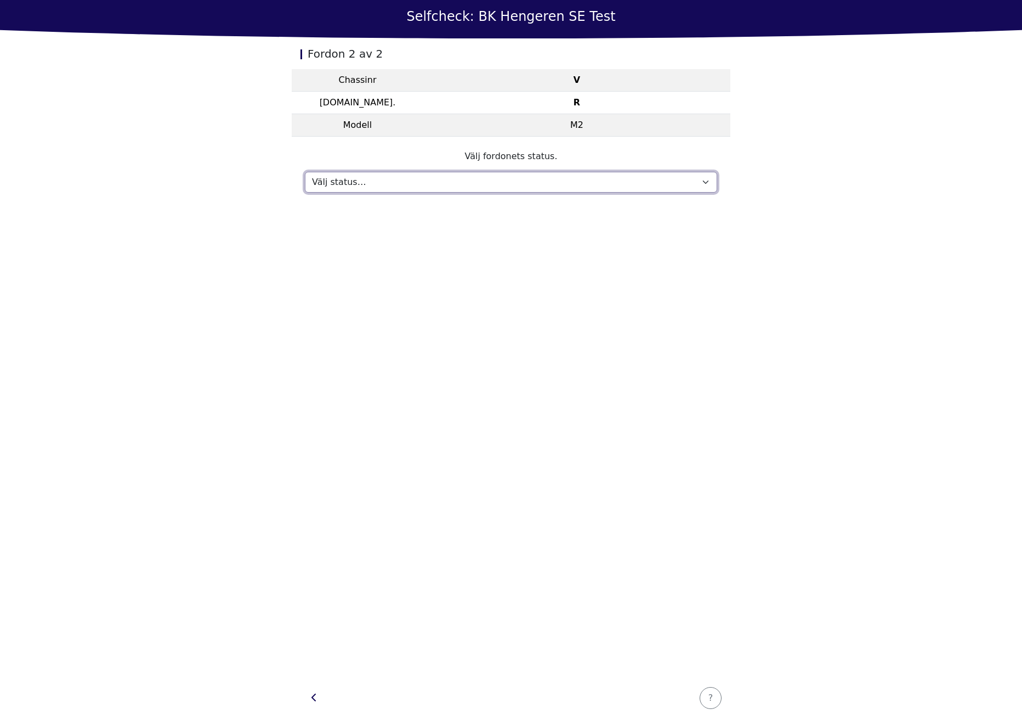
click at [498, 186] on select "Välj status… Underhåll Sålt och levererat Inte mottagen På provkörning Saknas" at bounding box center [511, 182] width 413 height 21
select select "576"
click at [305, 172] on select "Välj status… Underhåll Sålt och levererat Inte mottagen På provkörning Saknas" at bounding box center [511, 182] width 413 height 21
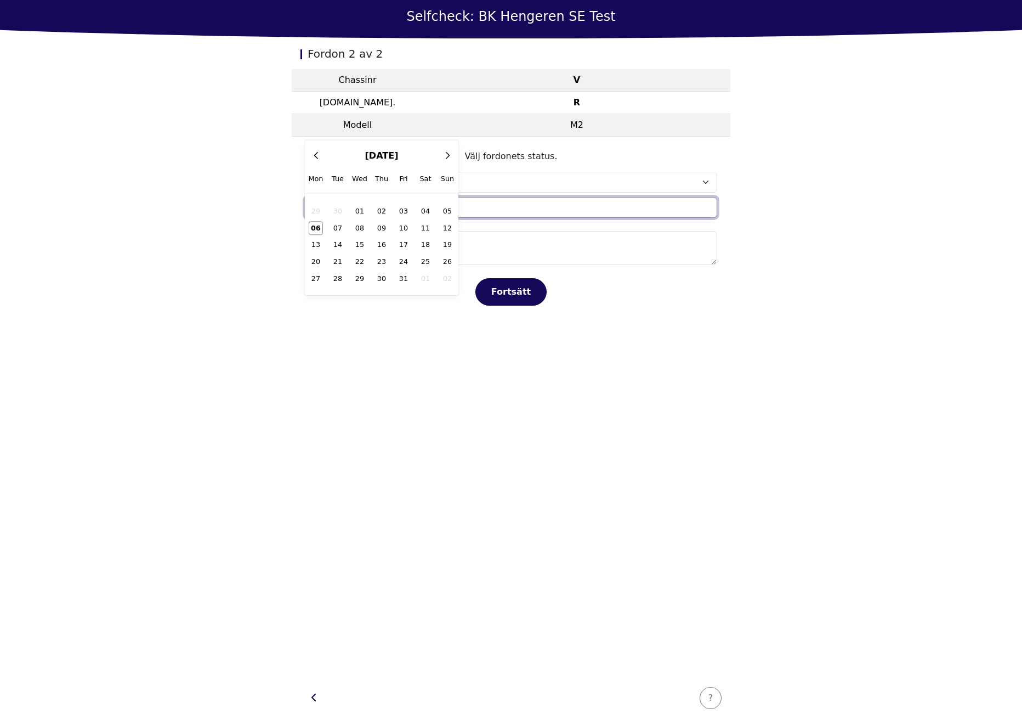
click at [440, 211] on div "x [DATE] - [DATE] 2020 2021 2022 2023 2024 2025 2026 2027 2028 2029 [DATE] Feb …" at bounding box center [511, 207] width 413 height 21
click at [424, 211] on span "04" at bounding box center [426, 211] width 14 height 13
type input "[DATE]"
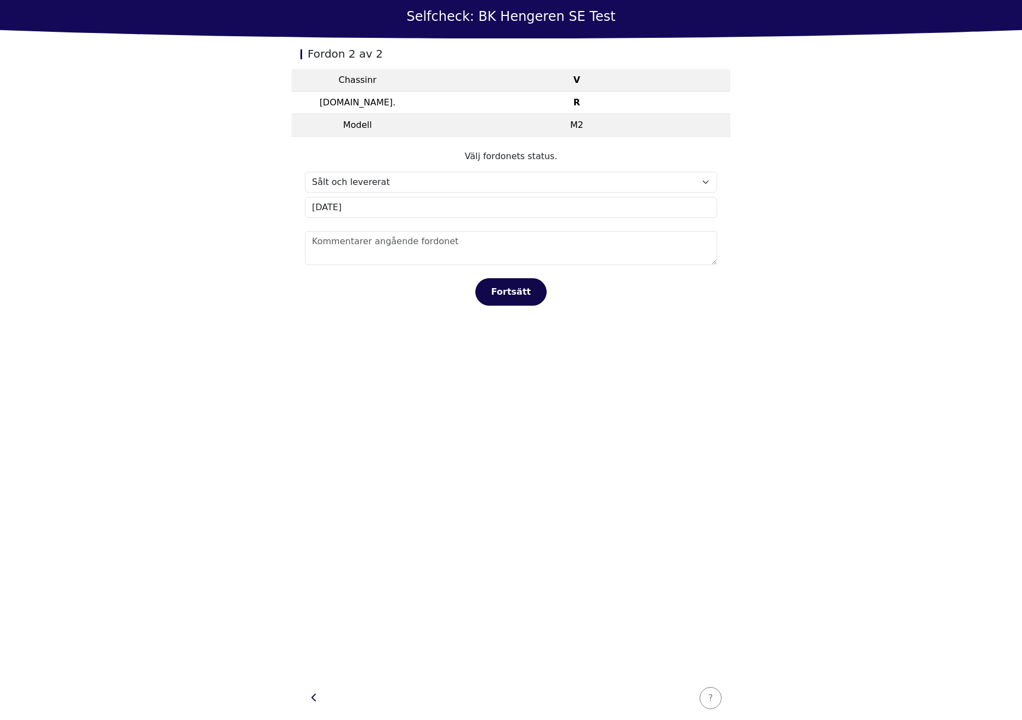
click at [519, 289] on div "Fortsätt" at bounding box center [511, 291] width 48 height 13
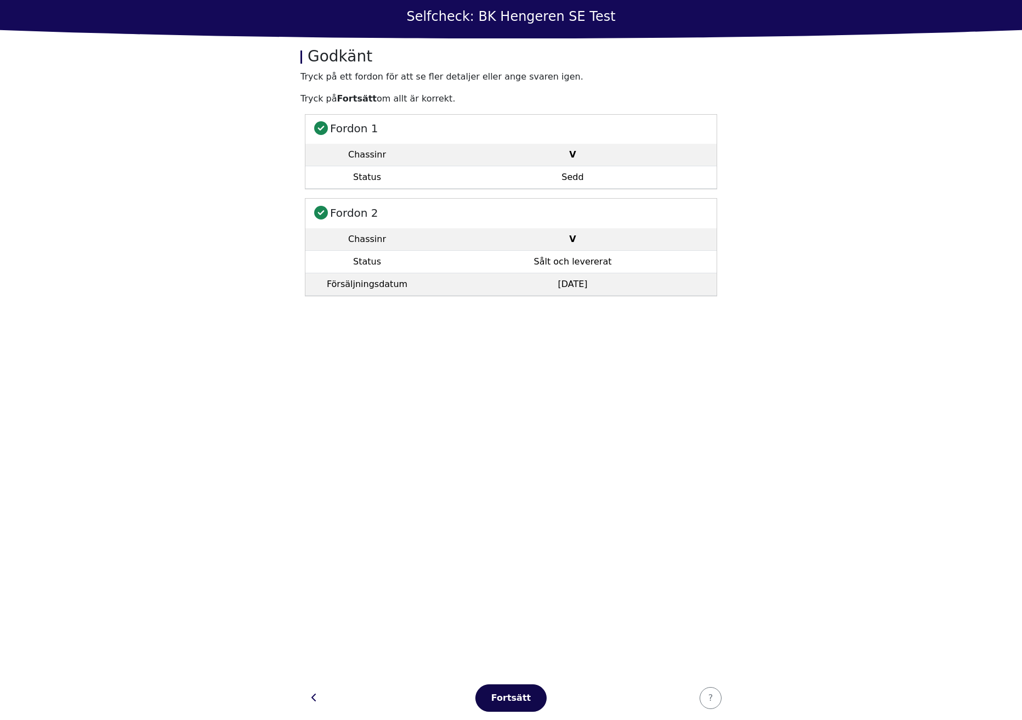
click at [508, 696] on div "Fortsätt" at bounding box center [511, 697] width 48 height 13
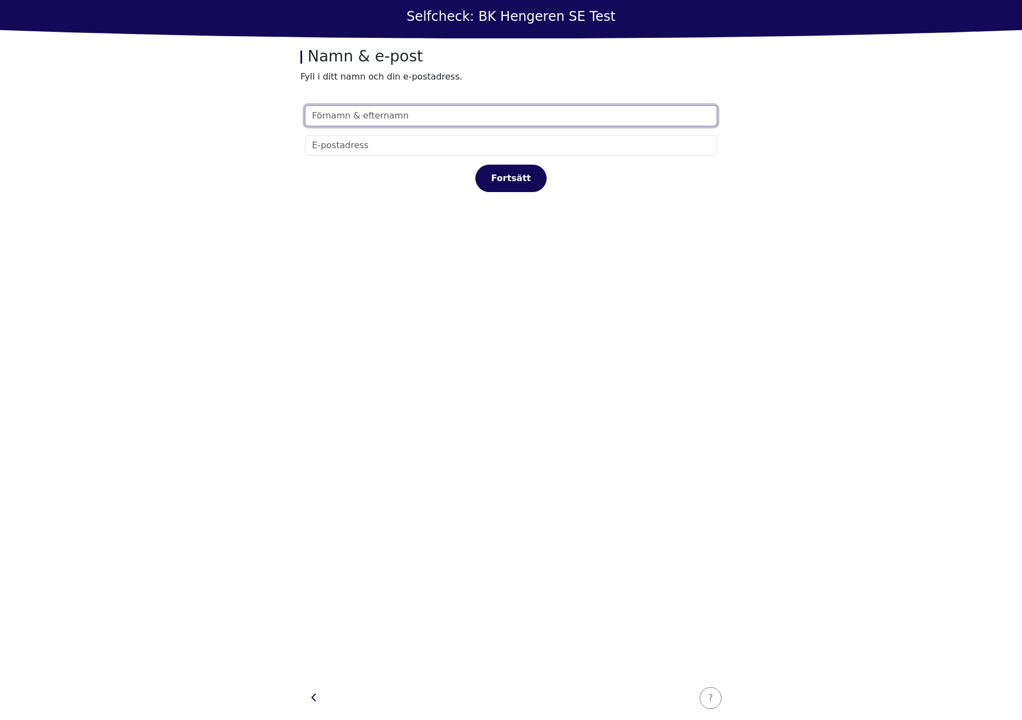
click at [445, 108] on input "text" at bounding box center [511, 115] width 413 height 21
type input "test"
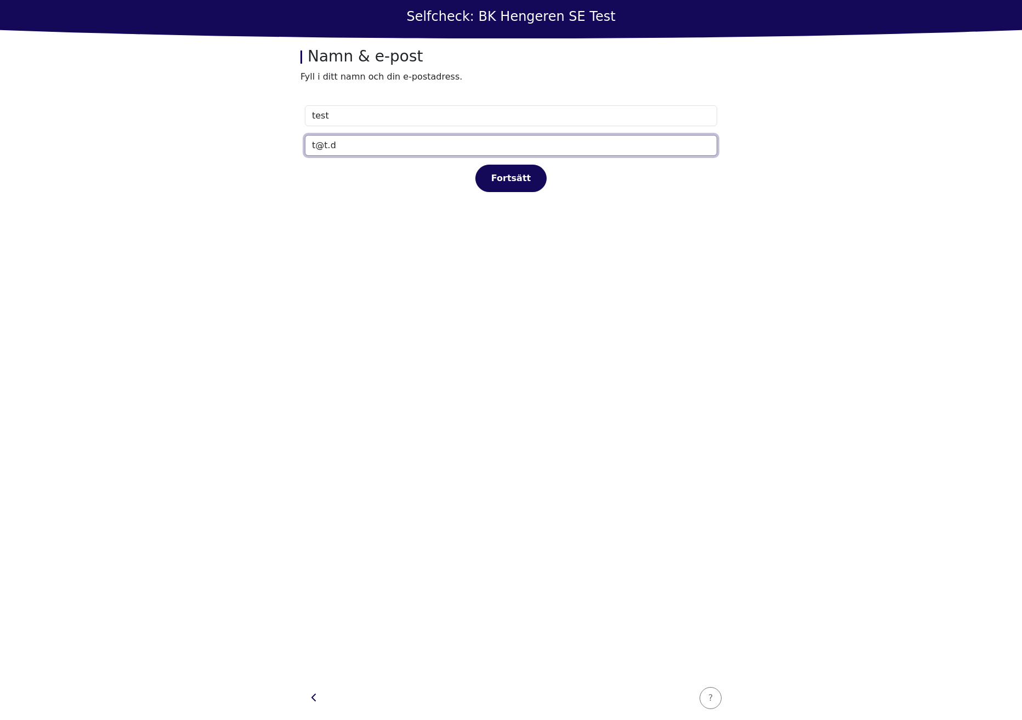
type input "t@[DOMAIN_NAME]"
click button "Fortsätt" at bounding box center [511, 178] width 71 height 27
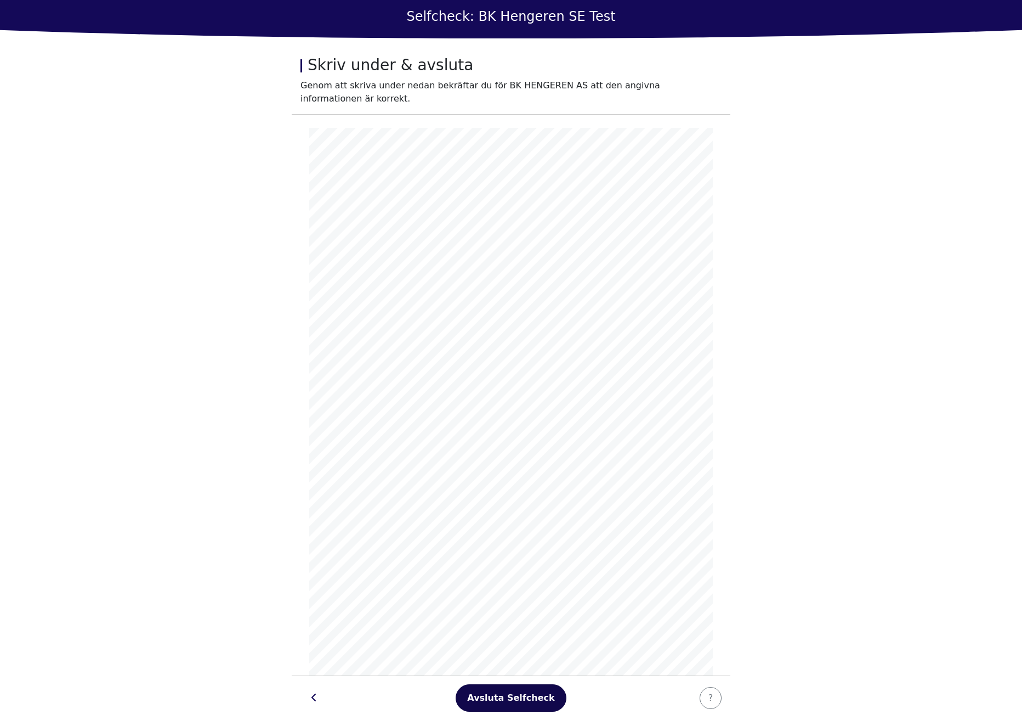
click at [520, 694] on div "Avsluta Selfcheck" at bounding box center [510, 697] width 87 height 13
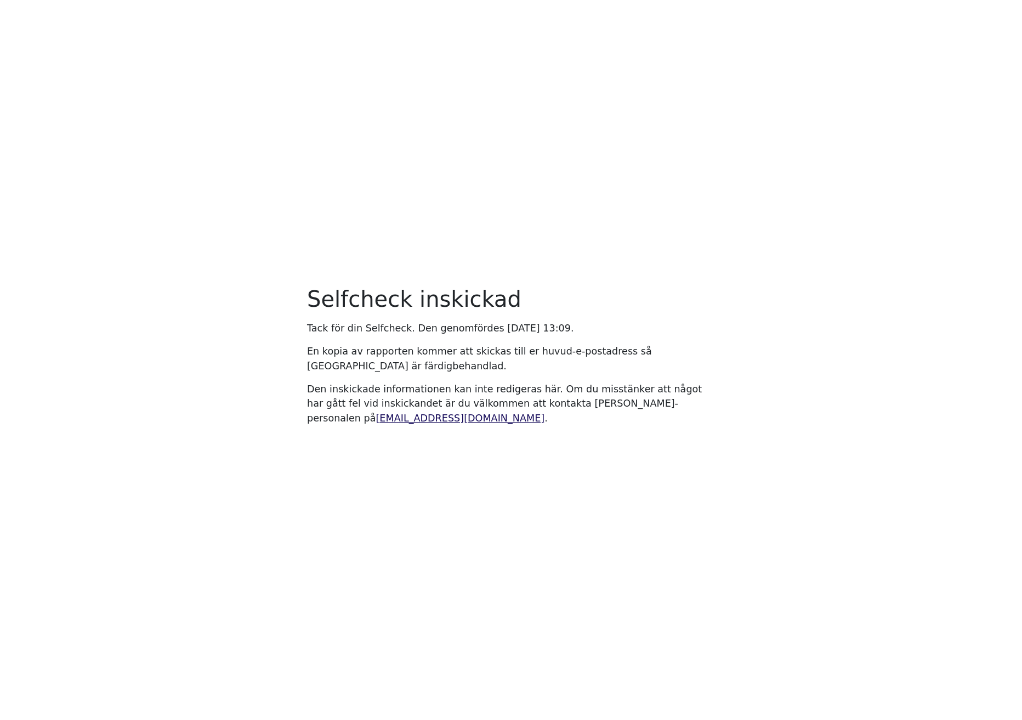
click at [447, 210] on main "Selfcheck inskickad Tack för din Selfcheck. Den genomfördes [DATE] 13:09. En ko…" at bounding box center [511, 360] width 1022 height 720
